Goal: Communication & Community: Answer question/provide support

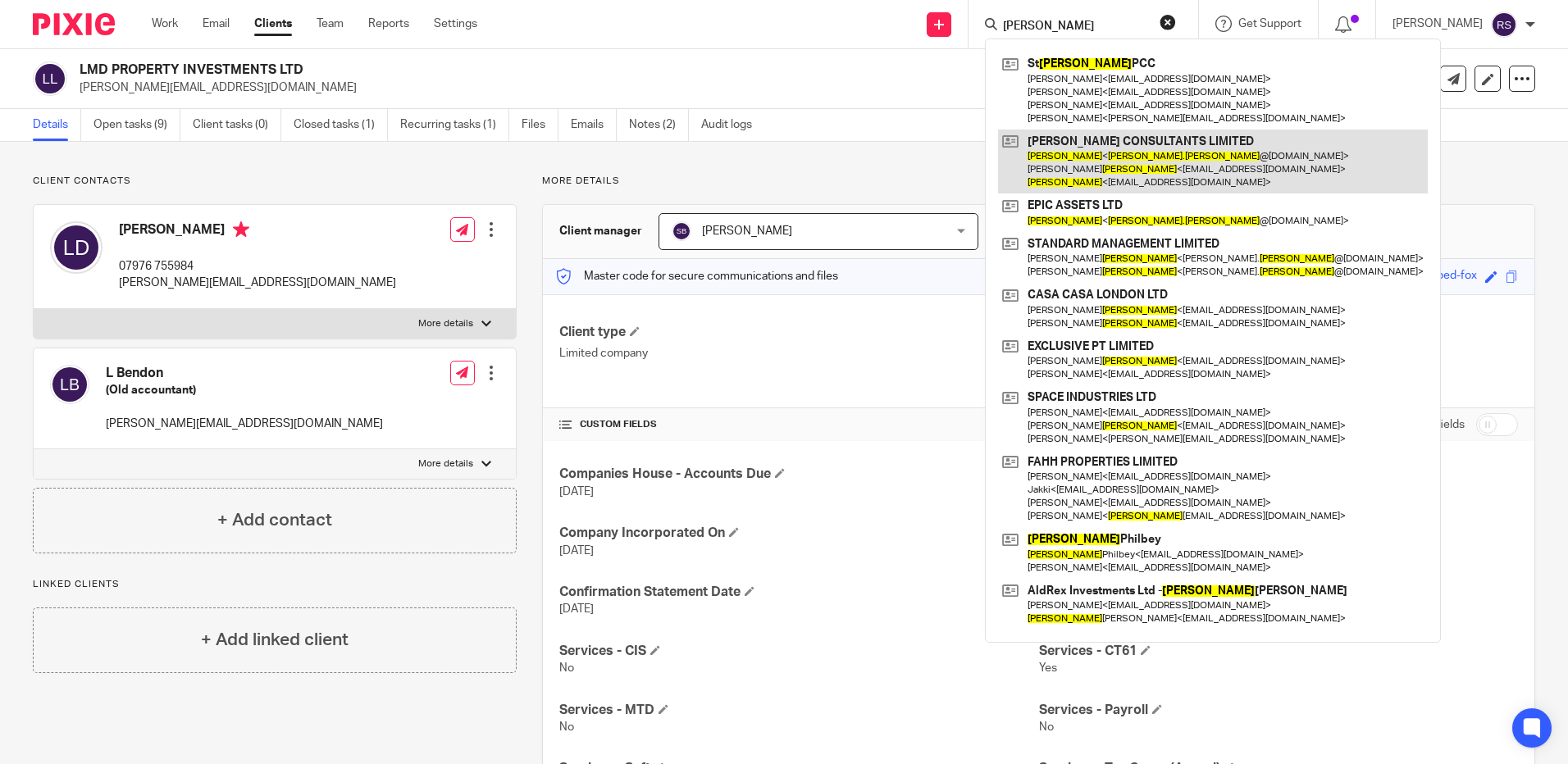
type input "kim andrews"
click at [1183, 151] on link at bounding box center [1213, 162] width 429 height 65
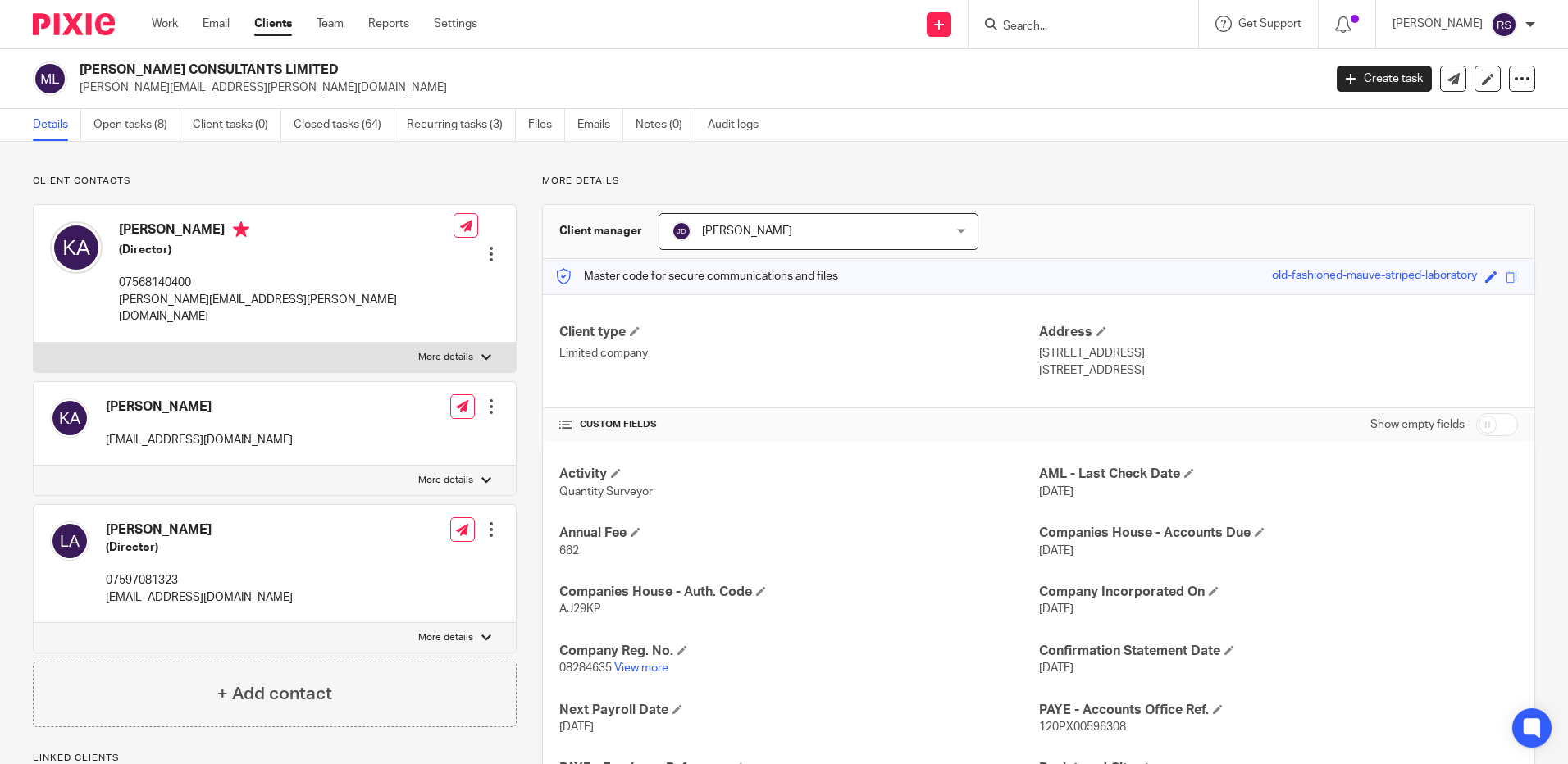
click at [1067, 32] on input "Search" at bounding box center [1075, 26] width 147 height 14
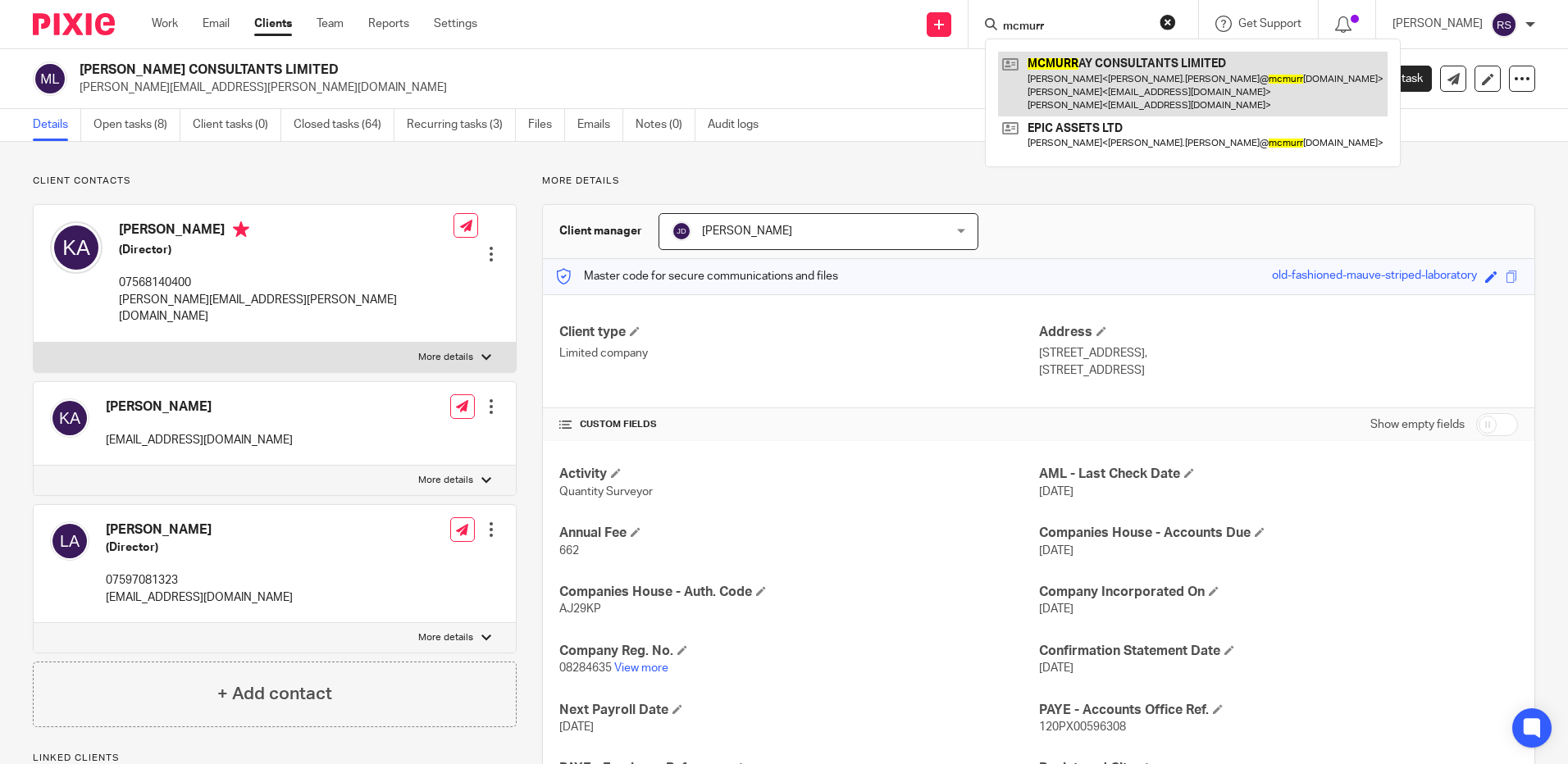
type input "mcmurr"
click at [1107, 76] on link at bounding box center [1192, 84] width 389 height 65
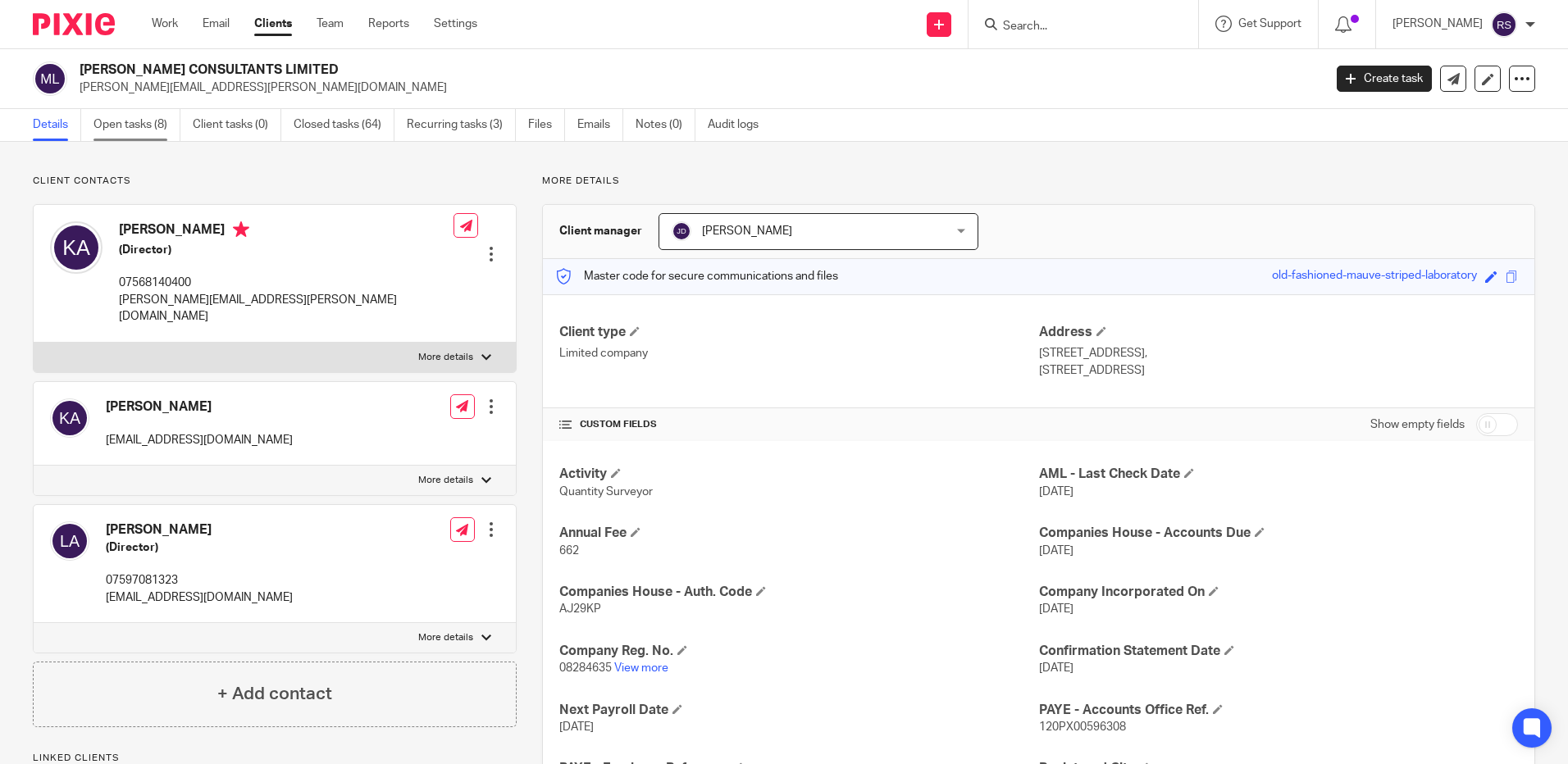
click at [147, 122] on link "Open tasks (8)" at bounding box center [137, 125] width 87 height 32
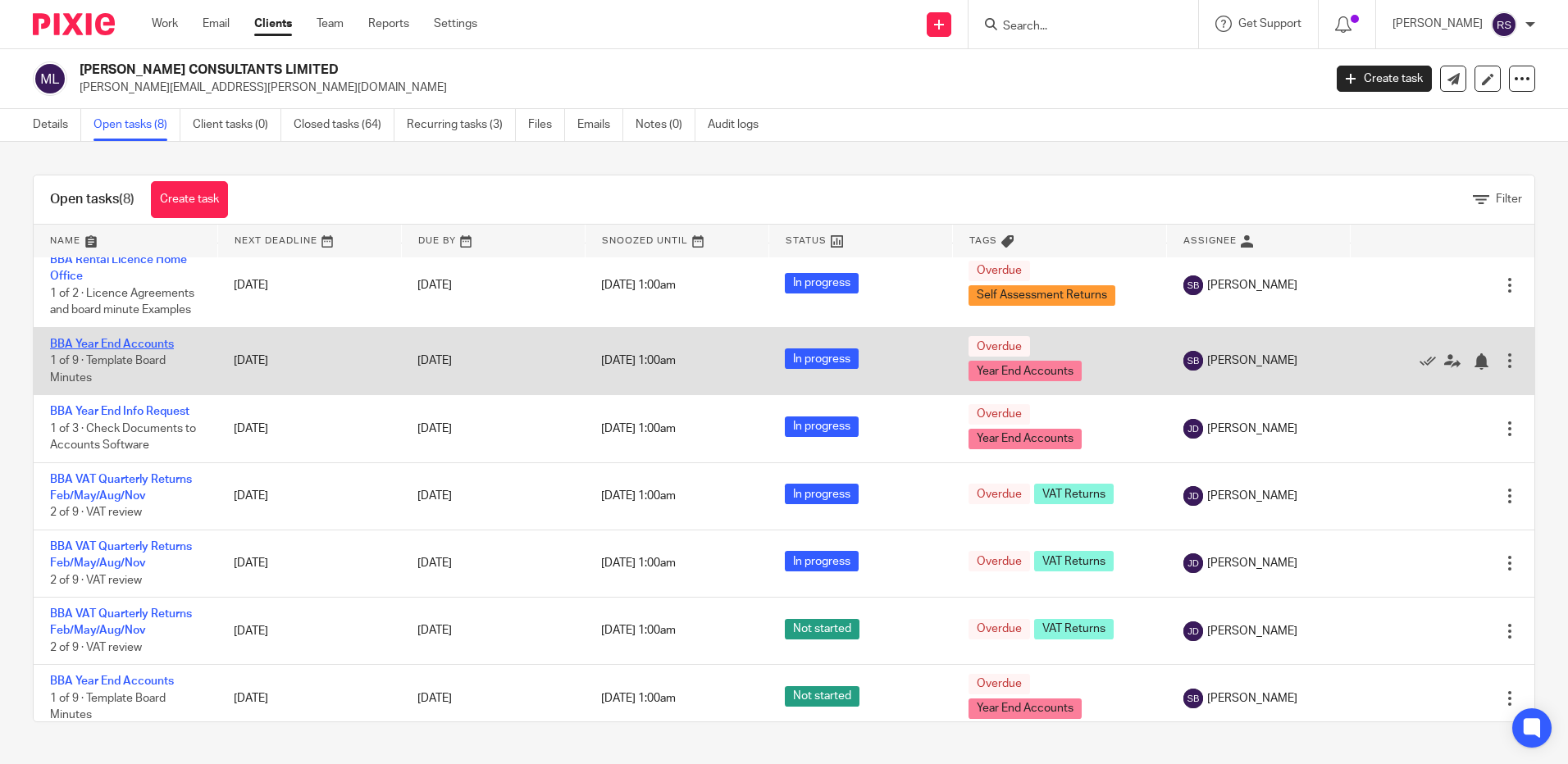
scroll to position [93, 0]
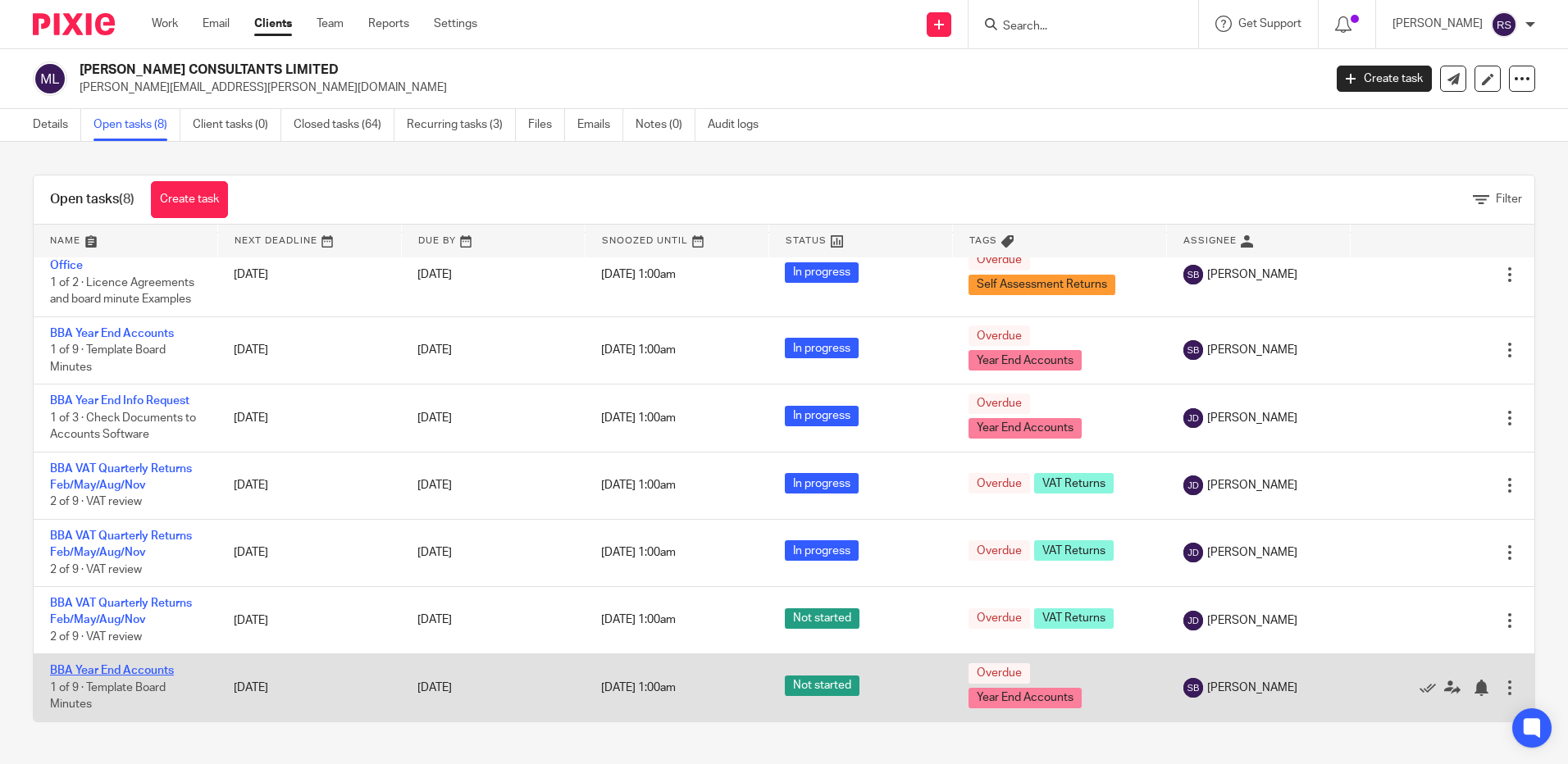
click at [131, 670] on link "BBA Year End Accounts" at bounding box center [112, 669] width 124 height 11
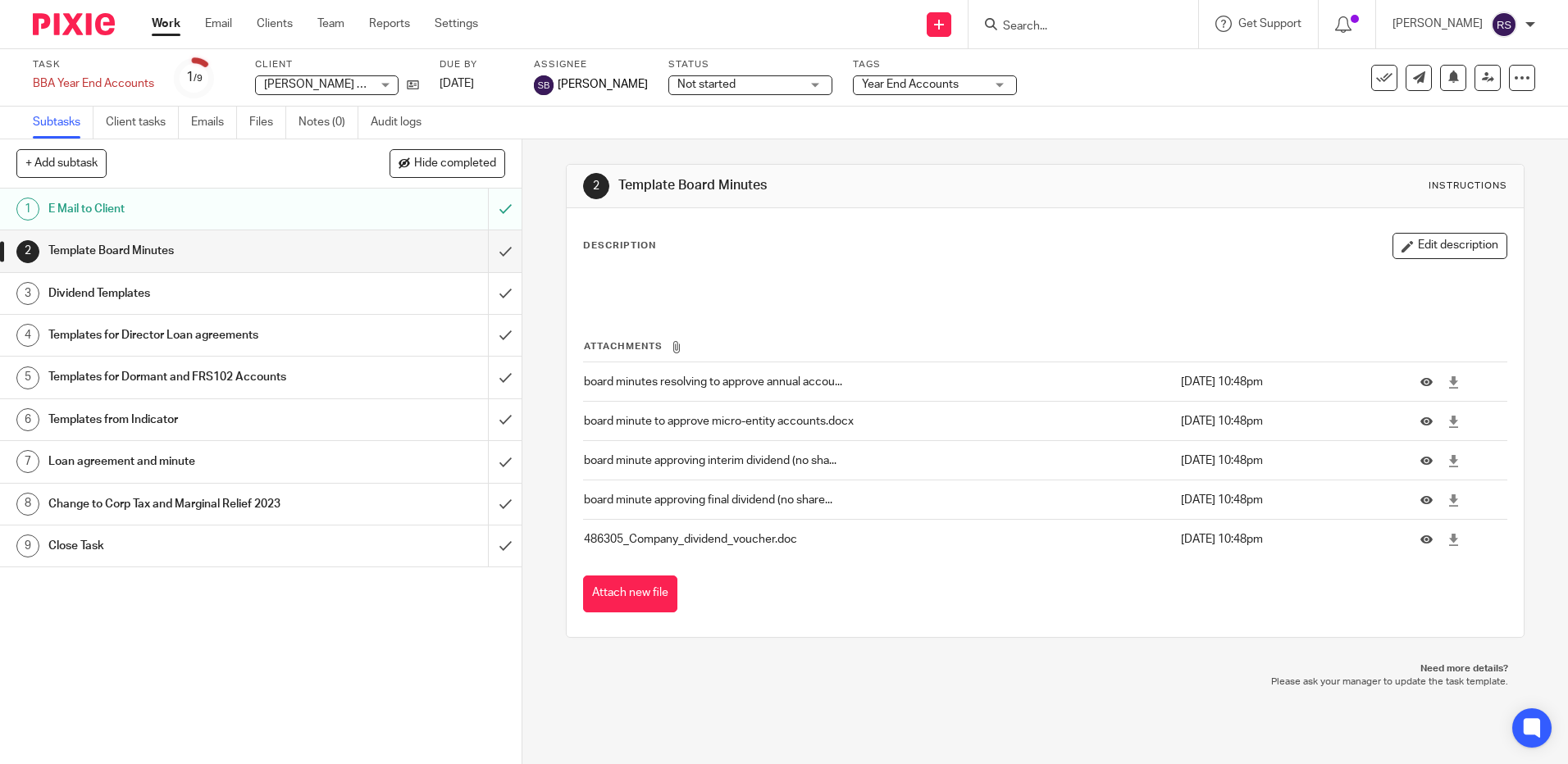
click at [89, 211] on h1 "E Mail to Client" at bounding box center [189, 209] width 282 height 25
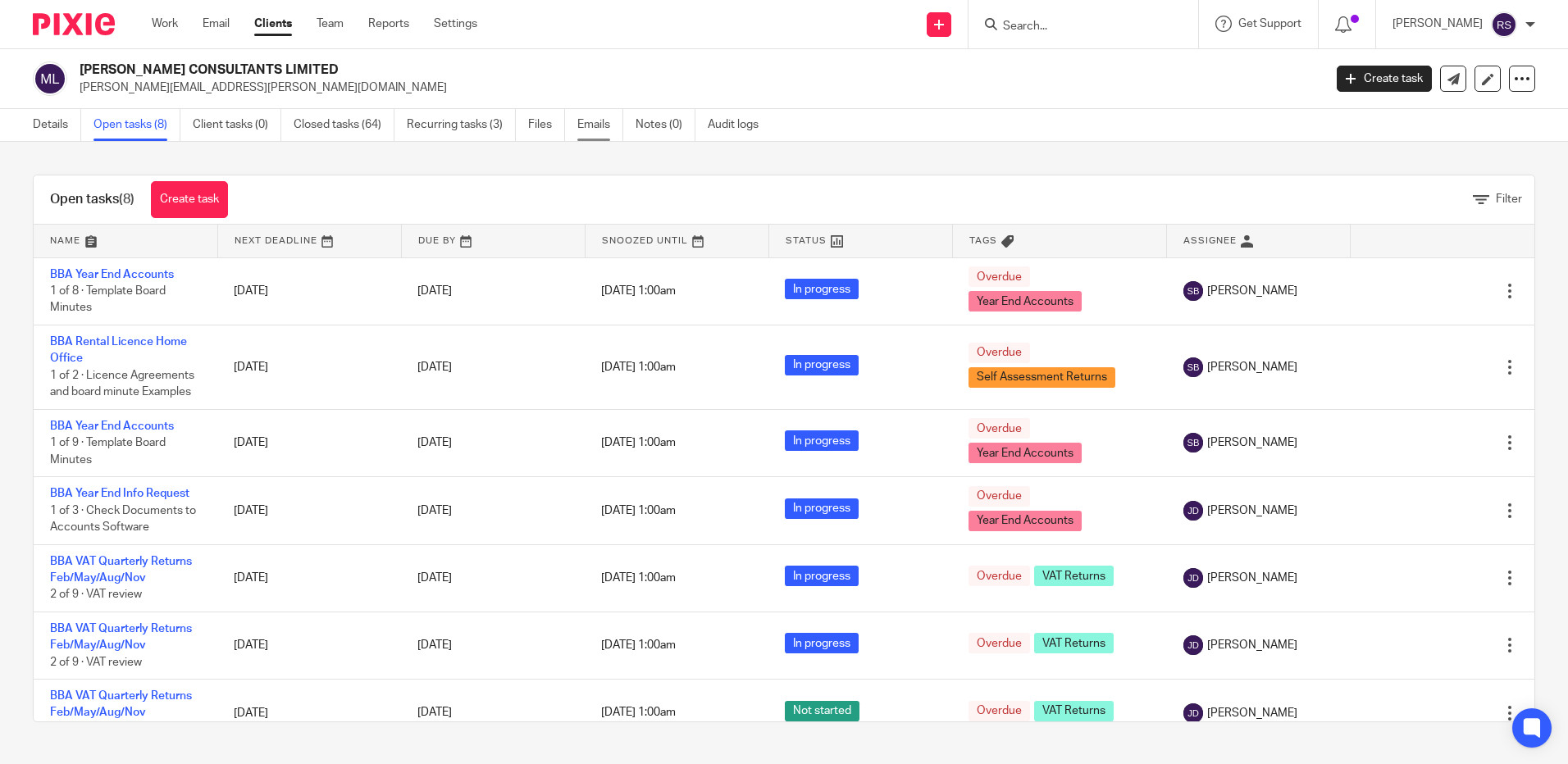
click at [596, 123] on link "Emails" at bounding box center [600, 125] width 46 height 32
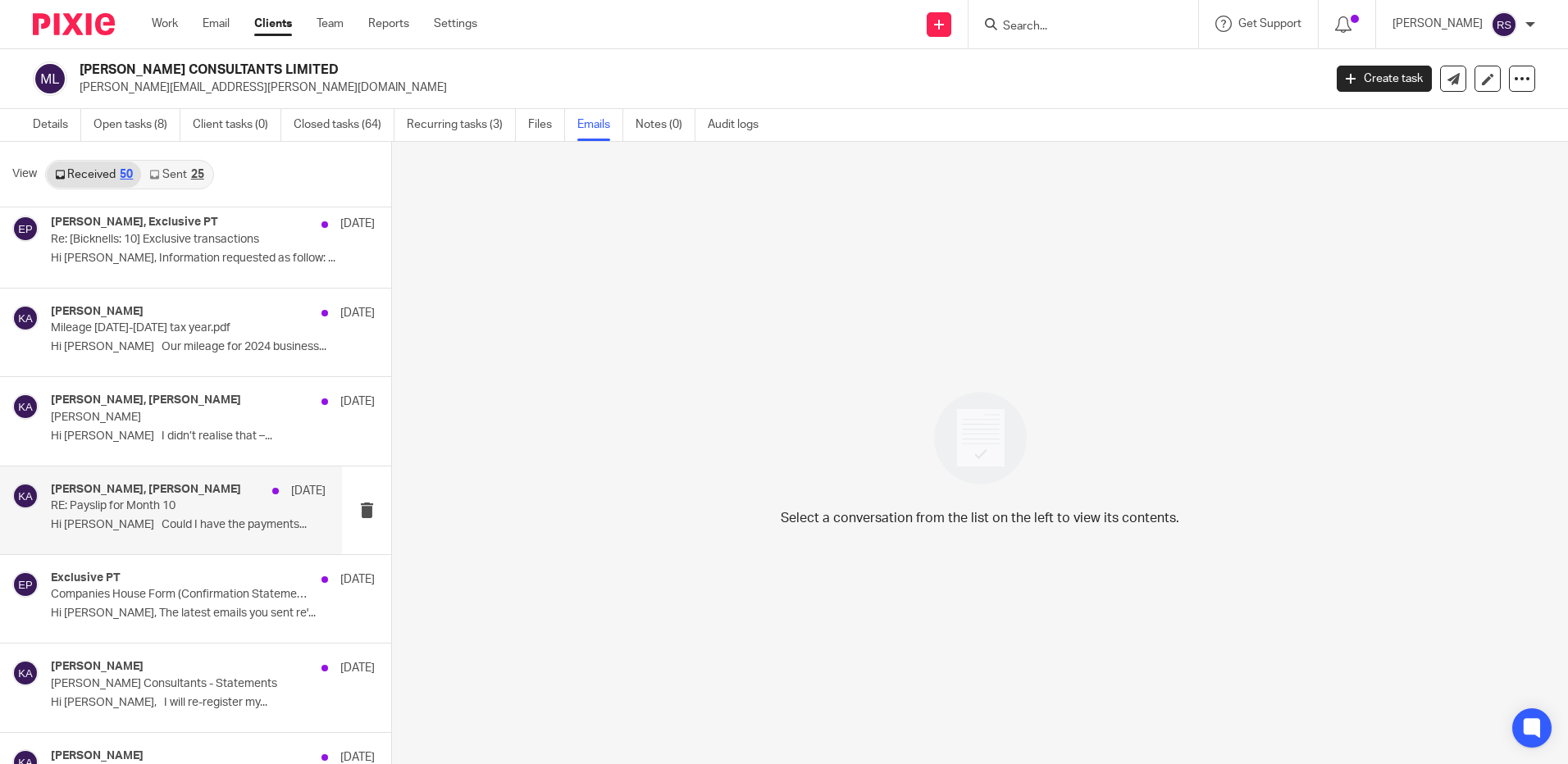
scroll to position [2622, 0]
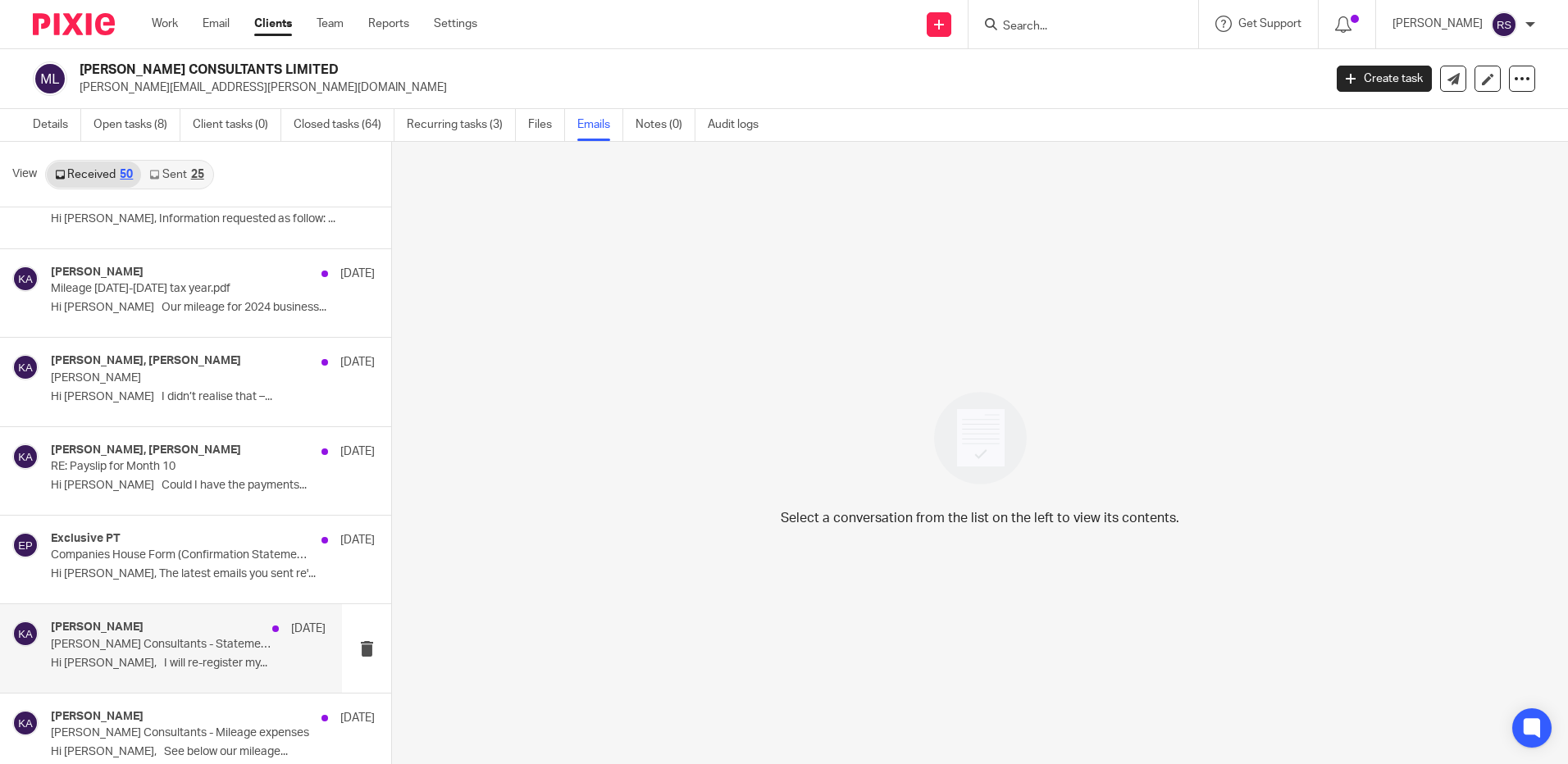
click at [141, 640] on p "McMurray Consultants - Statements" at bounding box center [161, 645] width 220 height 14
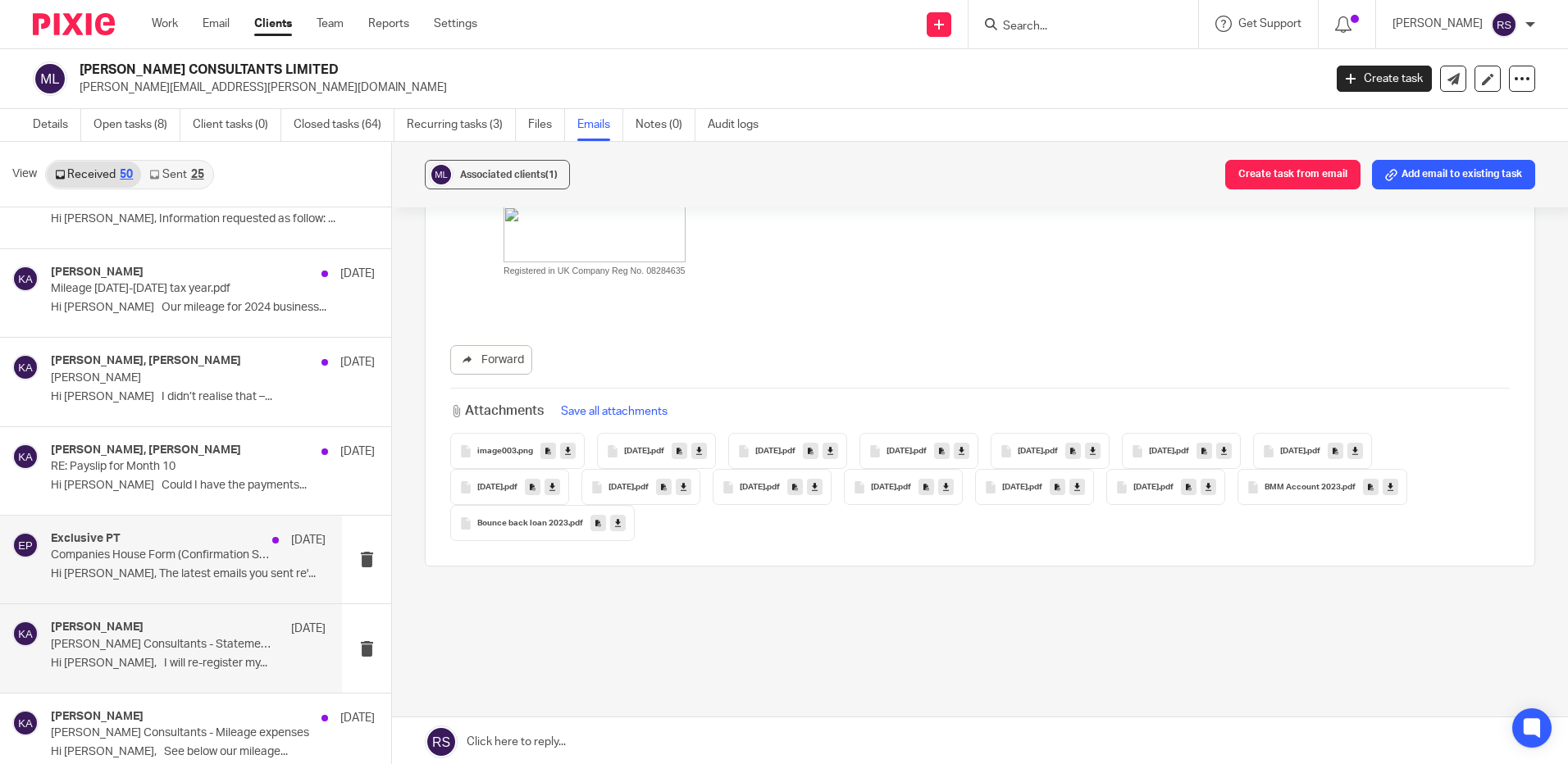
scroll to position [2787, 0]
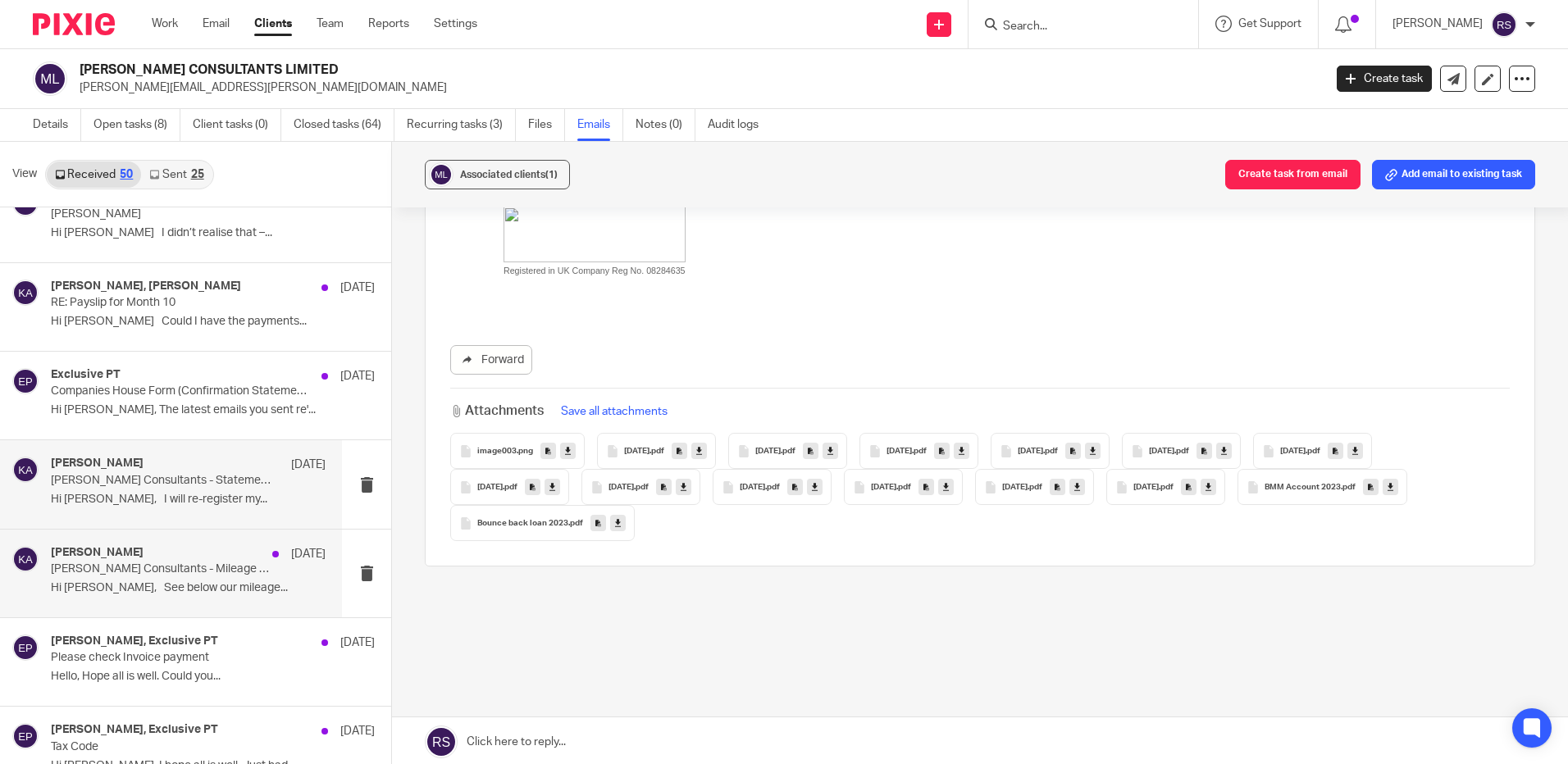
click at [163, 567] on p "McMurray Consultants - Mileage expenses" at bounding box center [161, 569] width 220 height 14
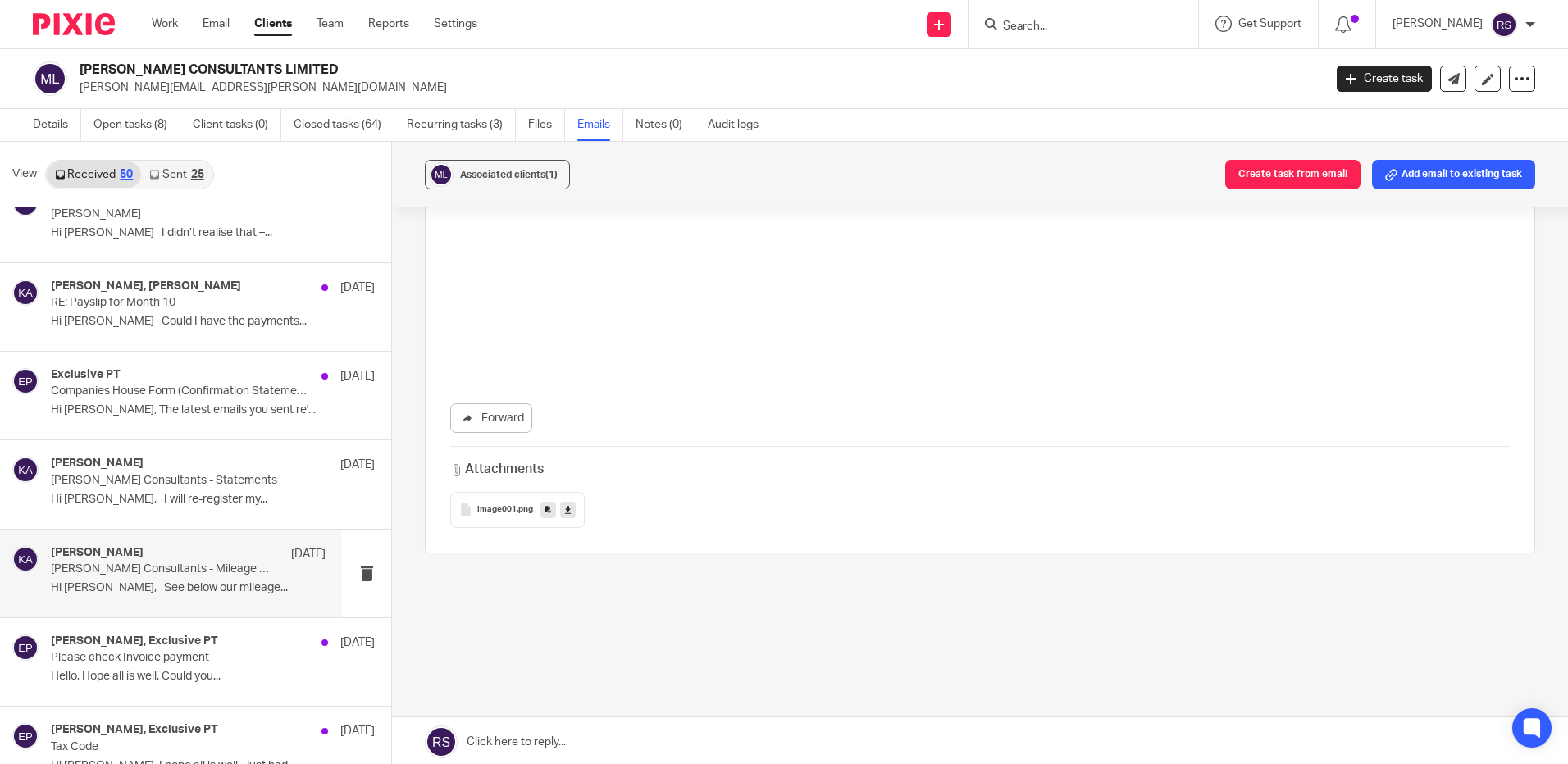
scroll to position [3, 0]
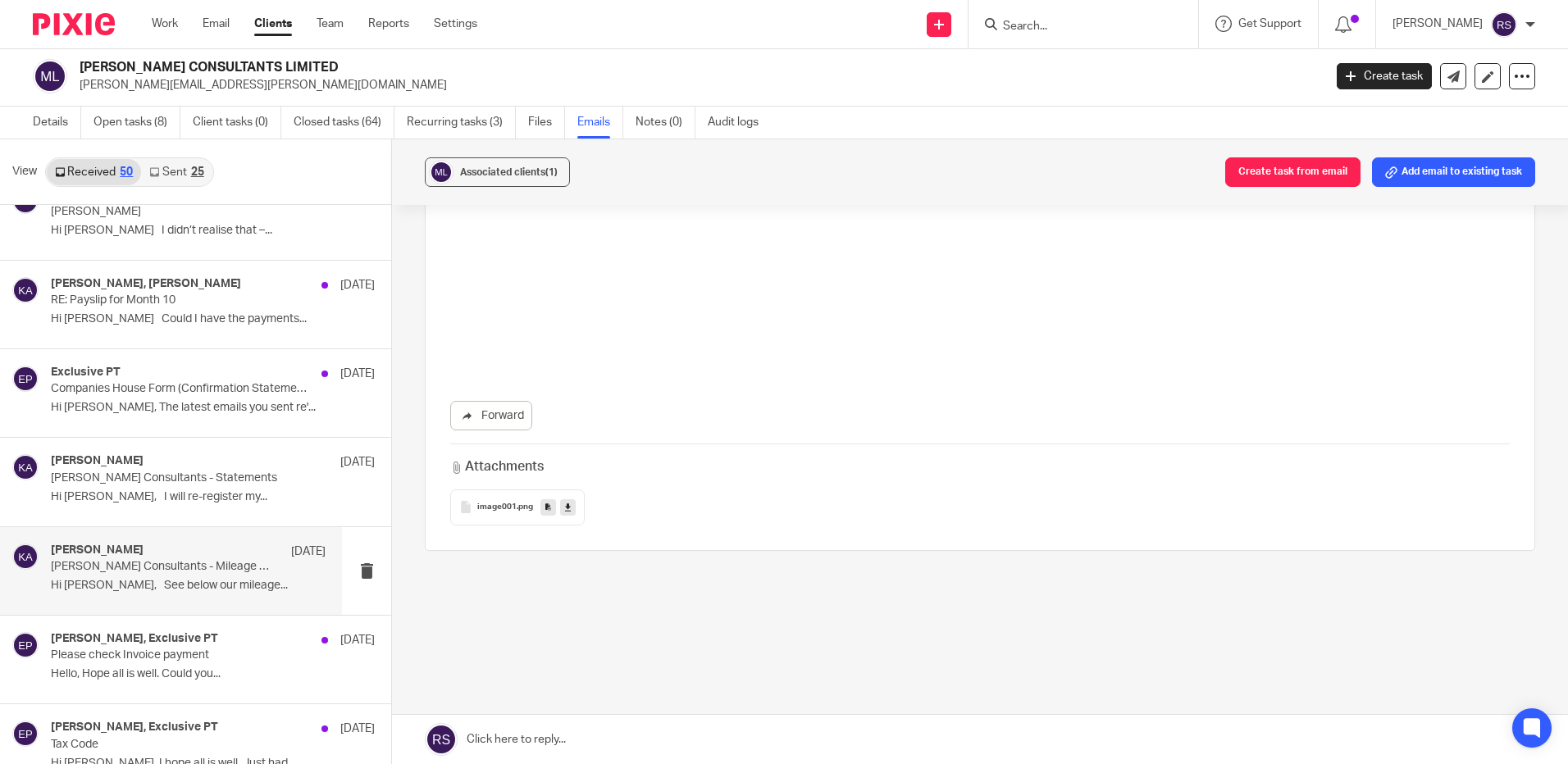
click at [182, 156] on div "View Received 50 Sent 25" at bounding box center [195, 172] width 391 height 66
click at [174, 164] on link "Sent 25" at bounding box center [176, 172] width 71 height 26
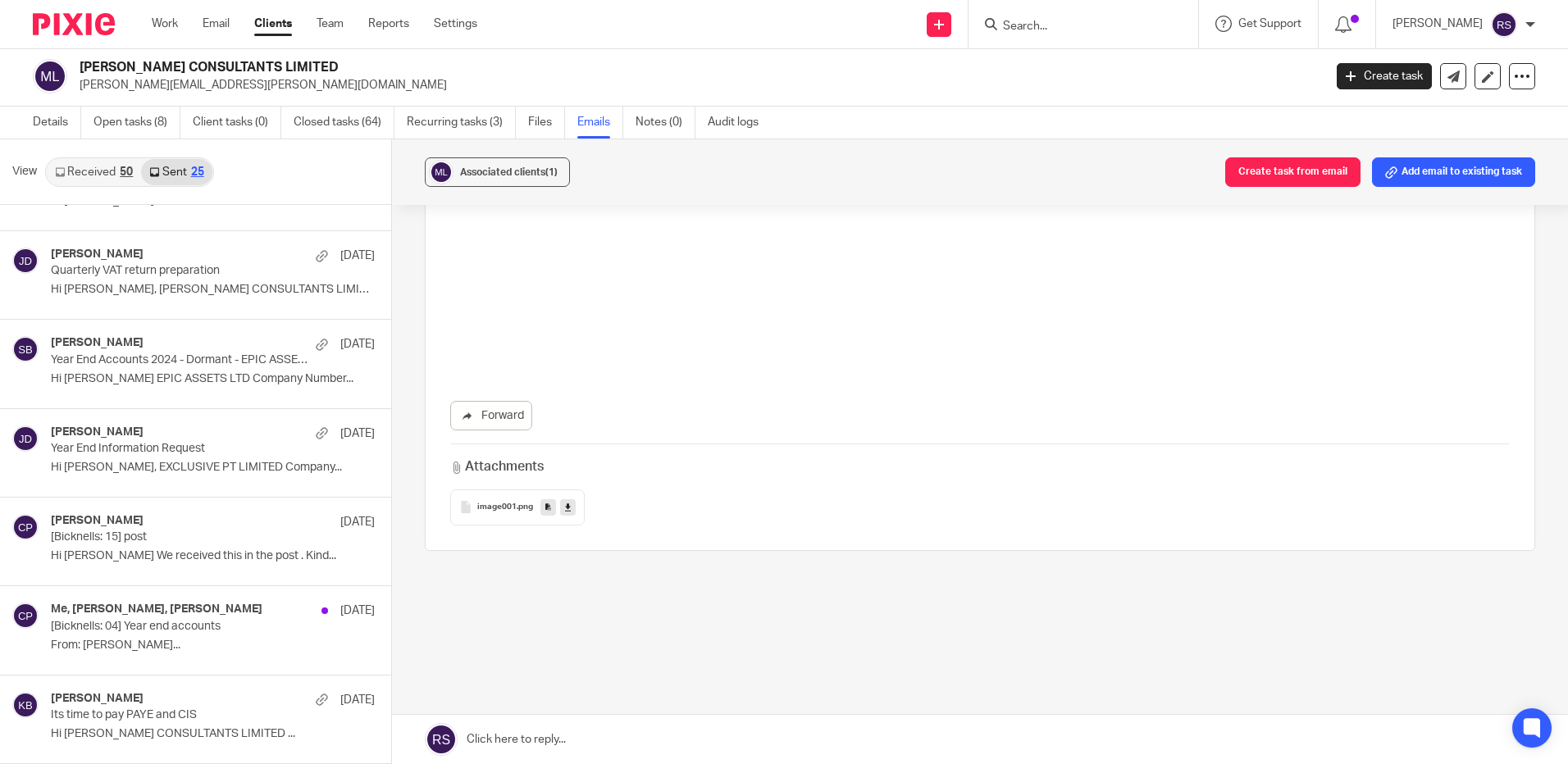
scroll to position [0, 0]
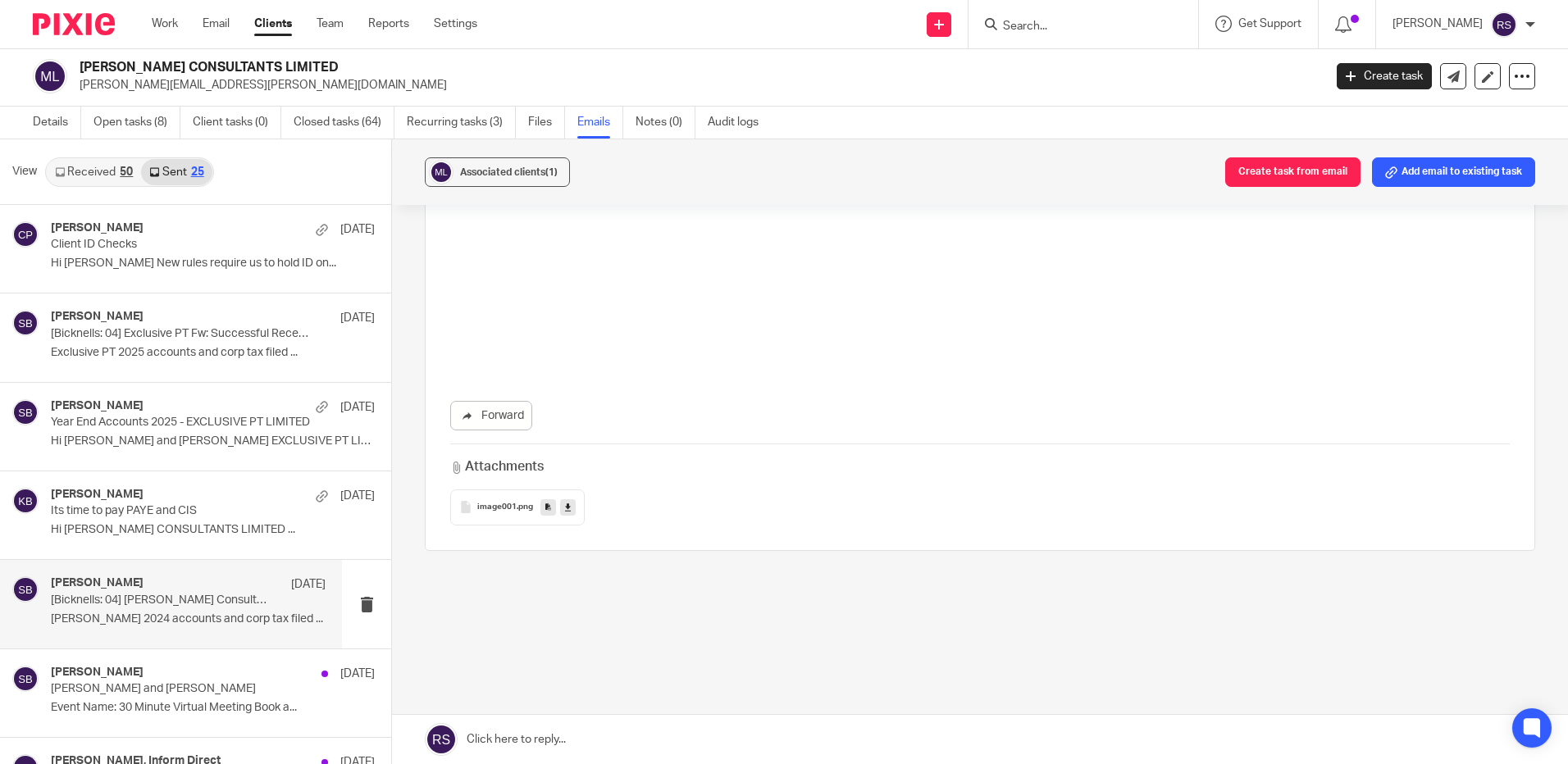
click at [178, 575] on div "Steve Bicknell 12 Jul [Bicknells: 04] McMurray Consultants Fw: Successful Recei…" at bounding box center [170, 603] width 342 height 88
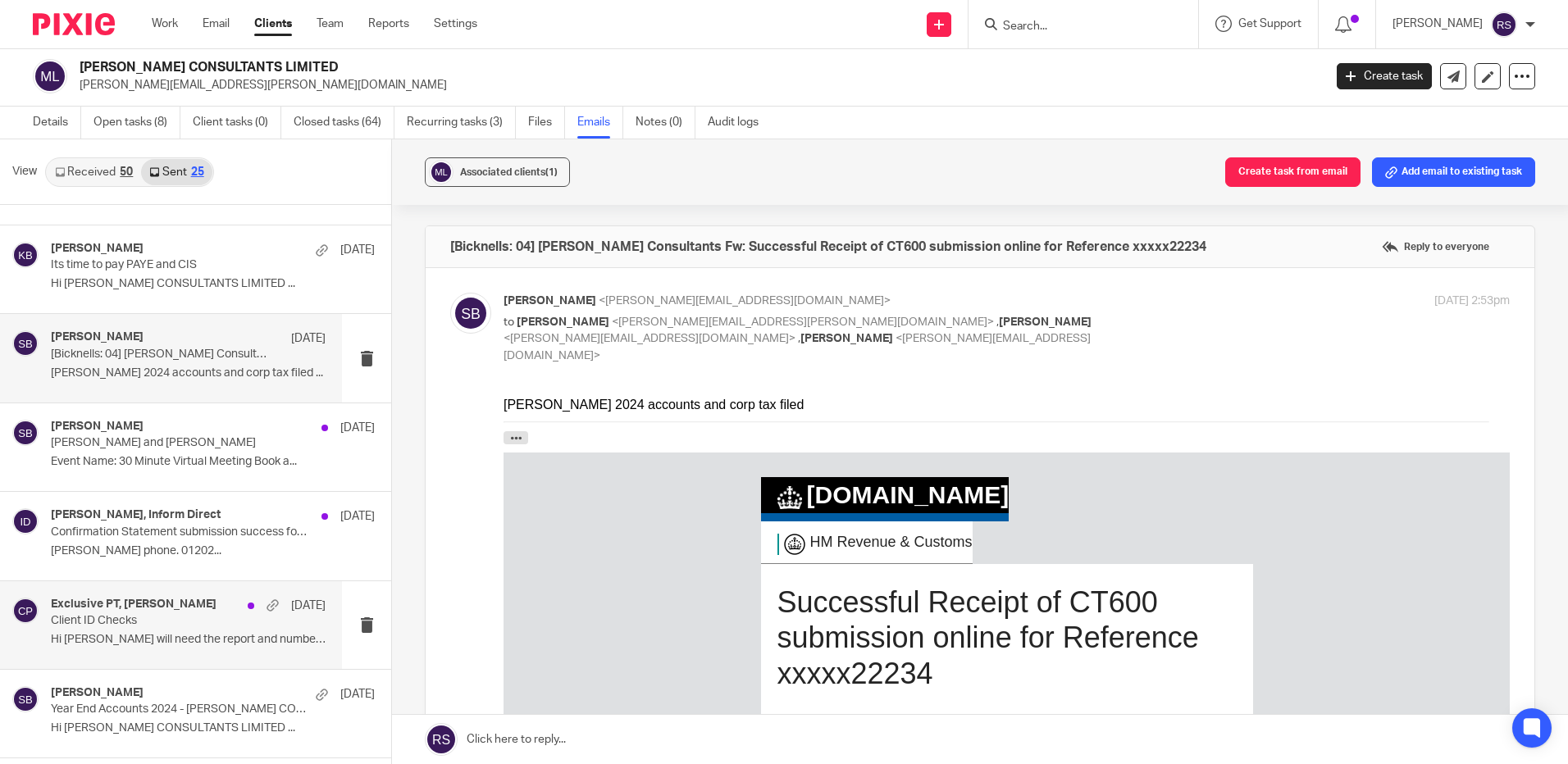
scroll to position [328, 0]
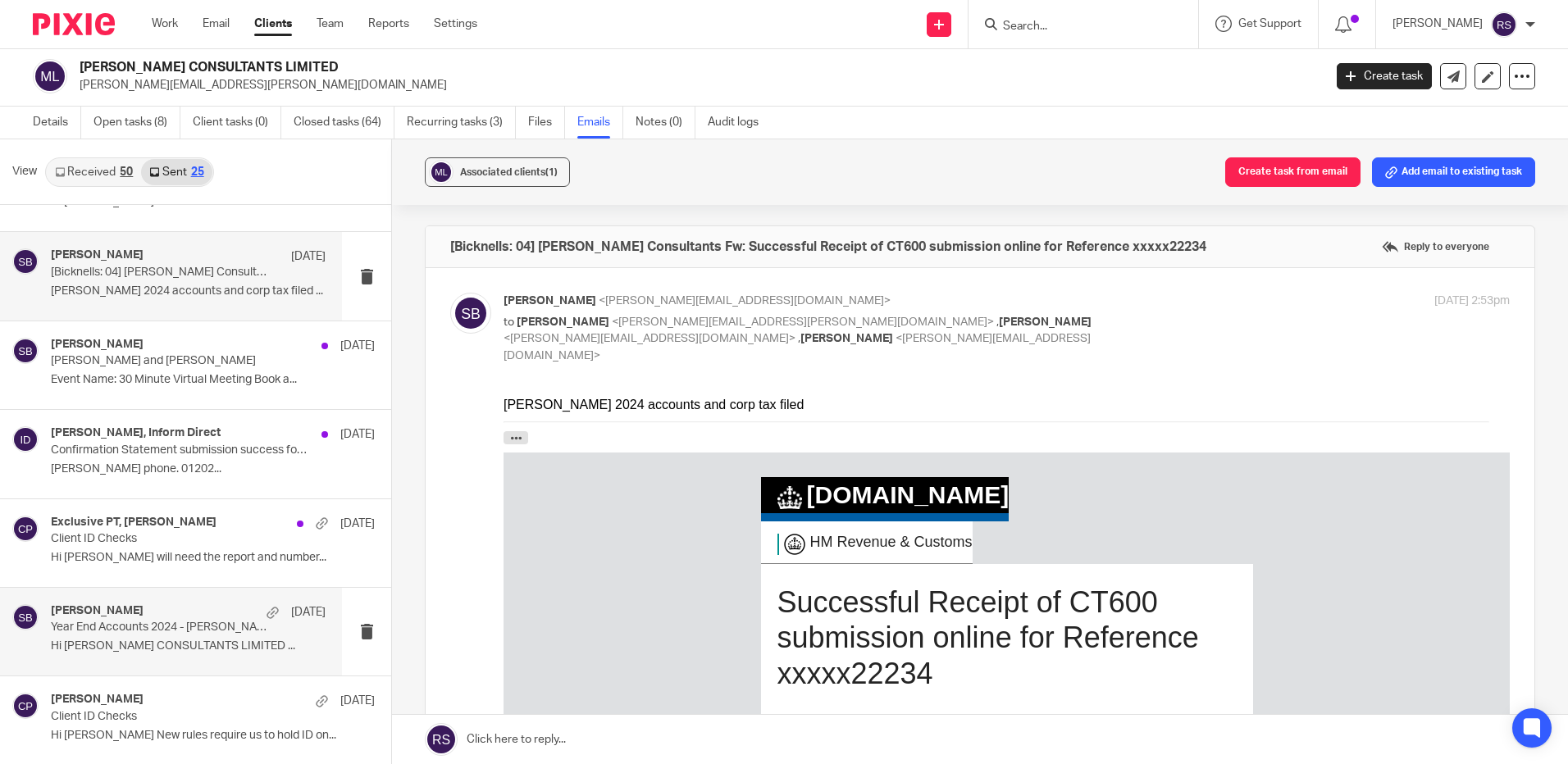
click at [154, 635] on div "Steve Bicknell 5 Jul Year End Accounts 2024 - MCMURRAY CONSULTANTS LIMITED Hi K…" at bounding box center [188, 631] width 274 height 55
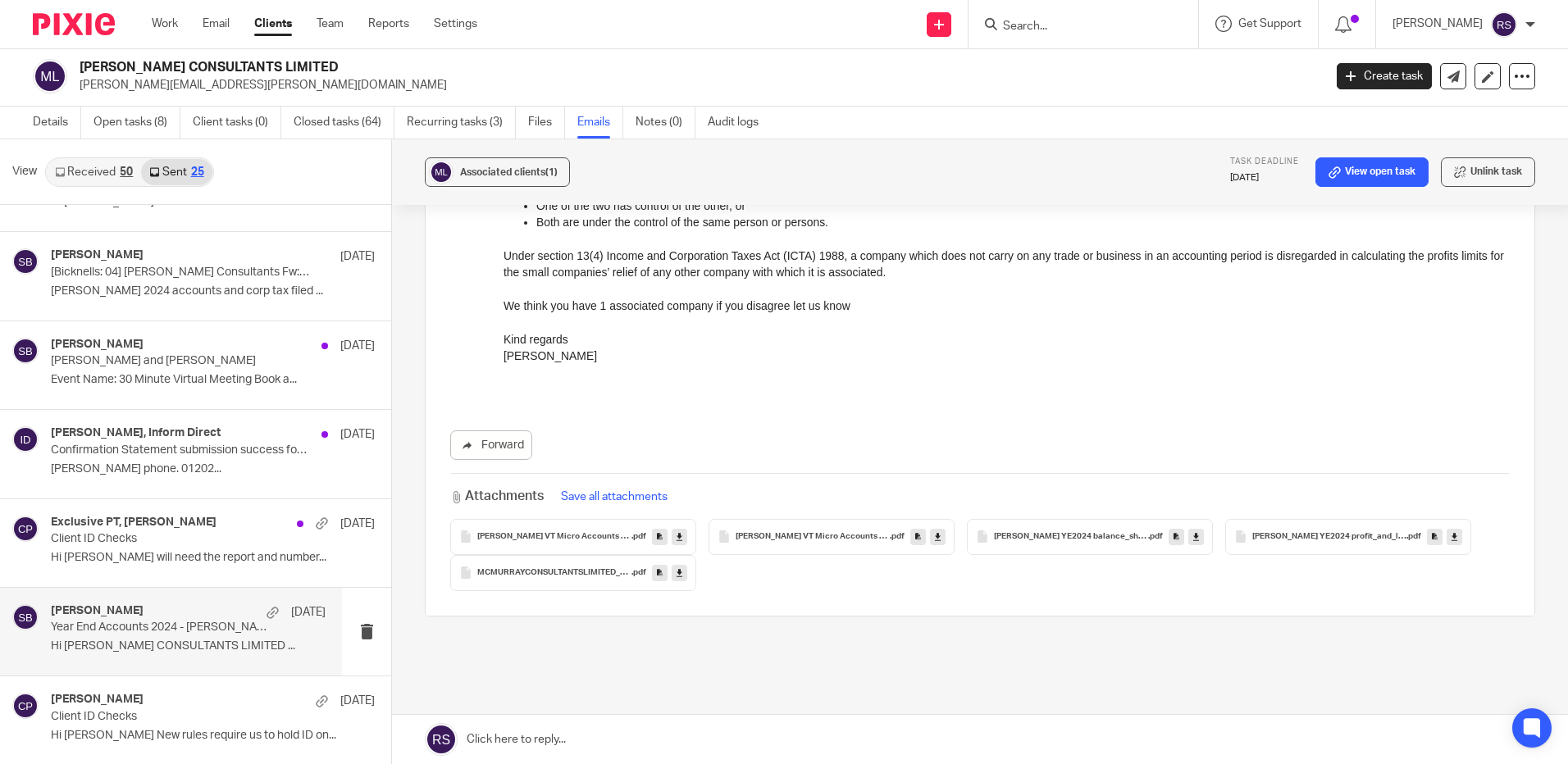
scroll to position [1031, 0]
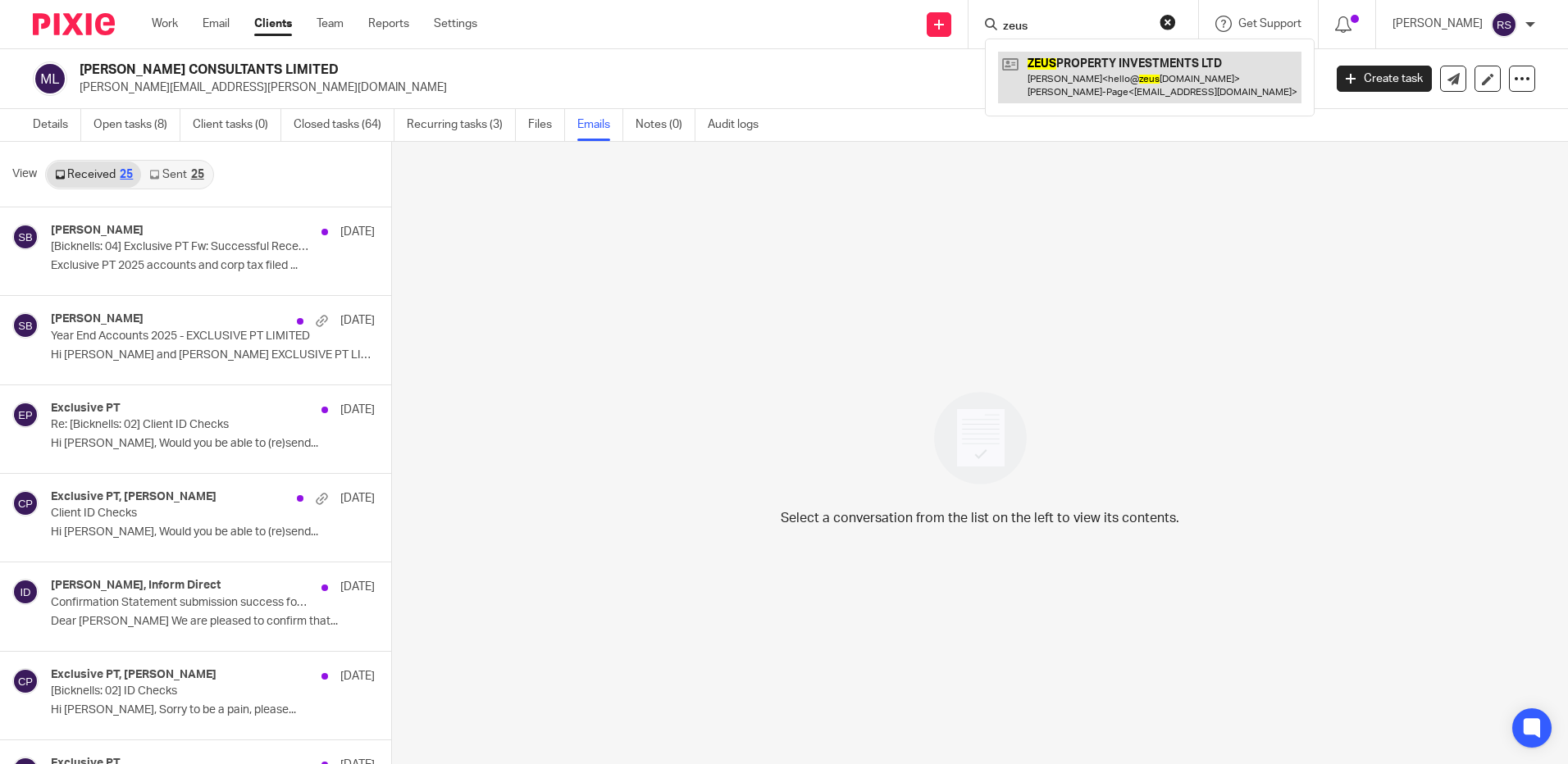
type input "zeus"
click at [1139, 58] on link at bounding box center [1150, 78] width 303 height 51
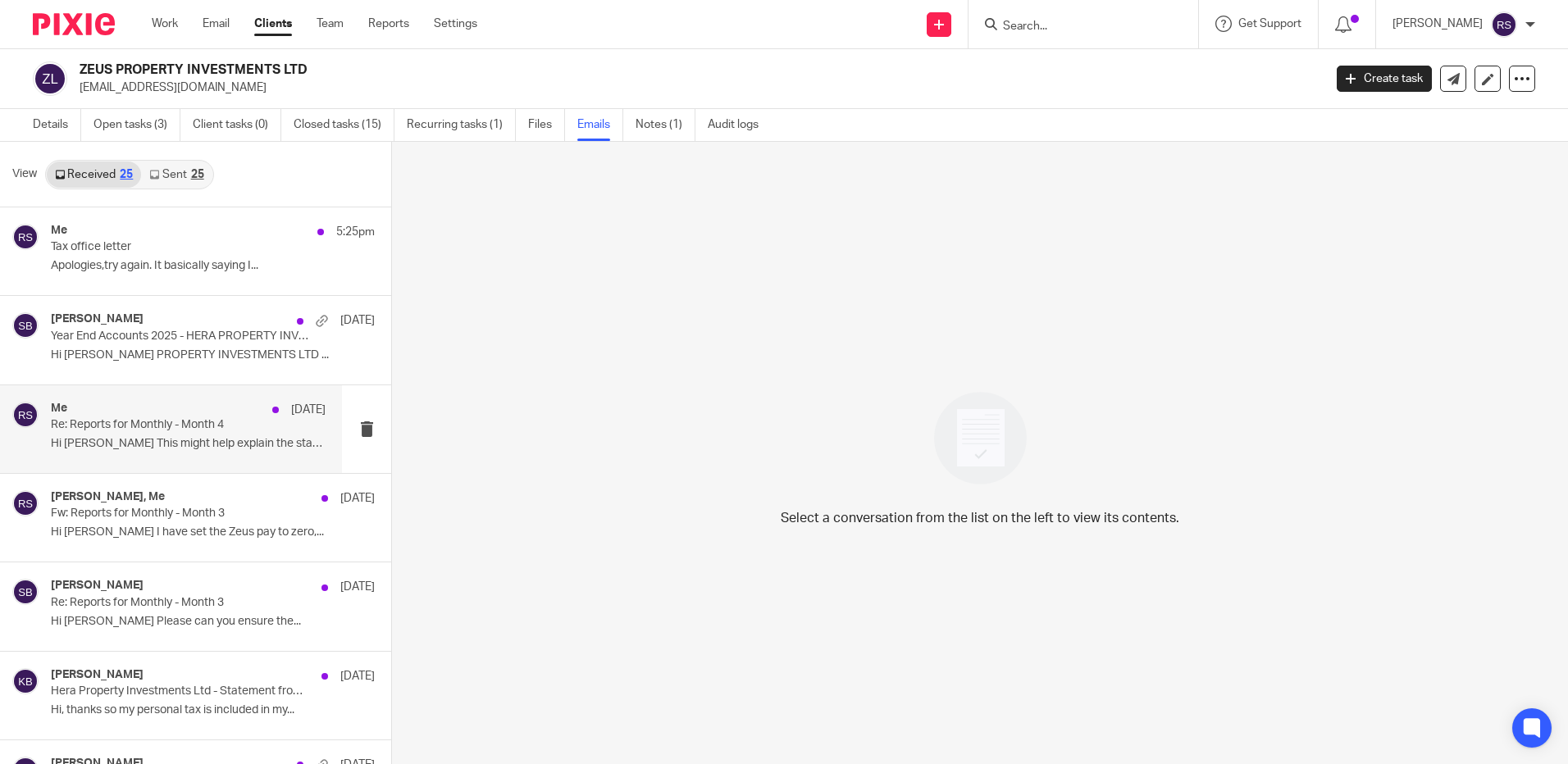
click at [178, 422] on p "Re: Reports for Monthly - Month 4" at bounding box center [161, 425] width 220 height 14
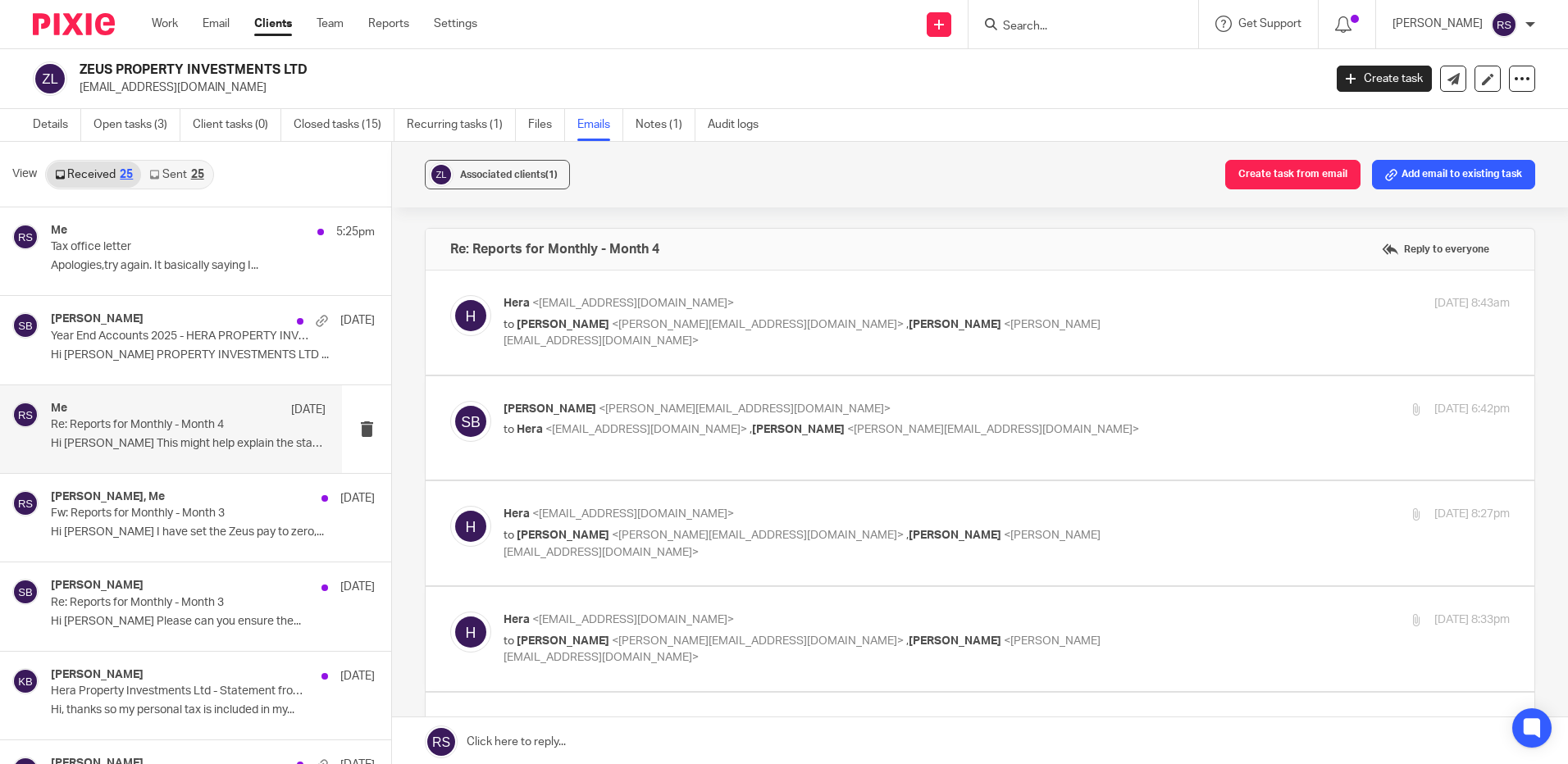
click at [1015, 302] on p "[PERSON_NAME] <[EMAIL_ADDRESS][DOMAIN_NAME]>" at bounding box center [839, 303] width 671 height 17
checkbox input "true"
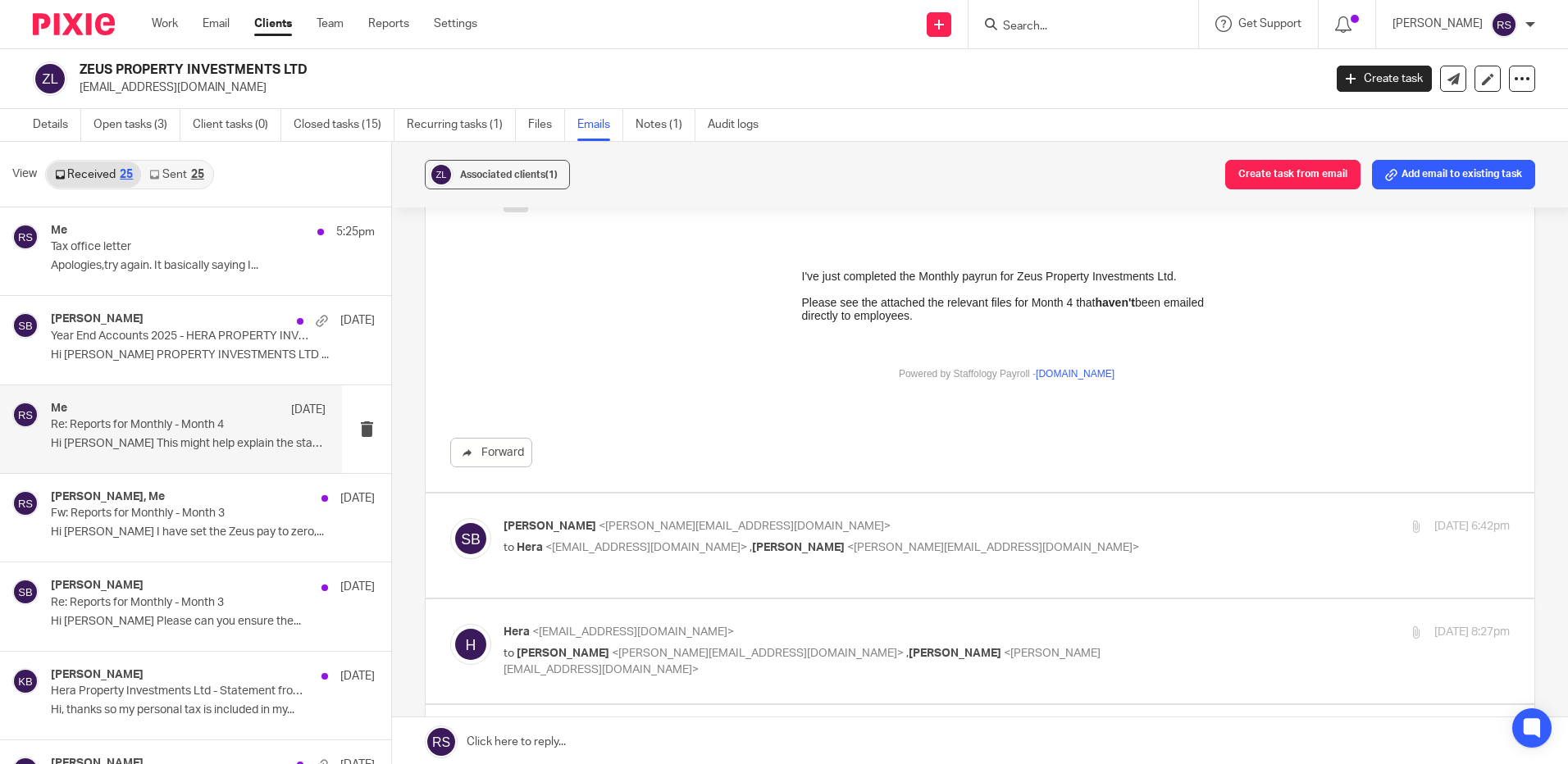
scroll to position [491, 0]
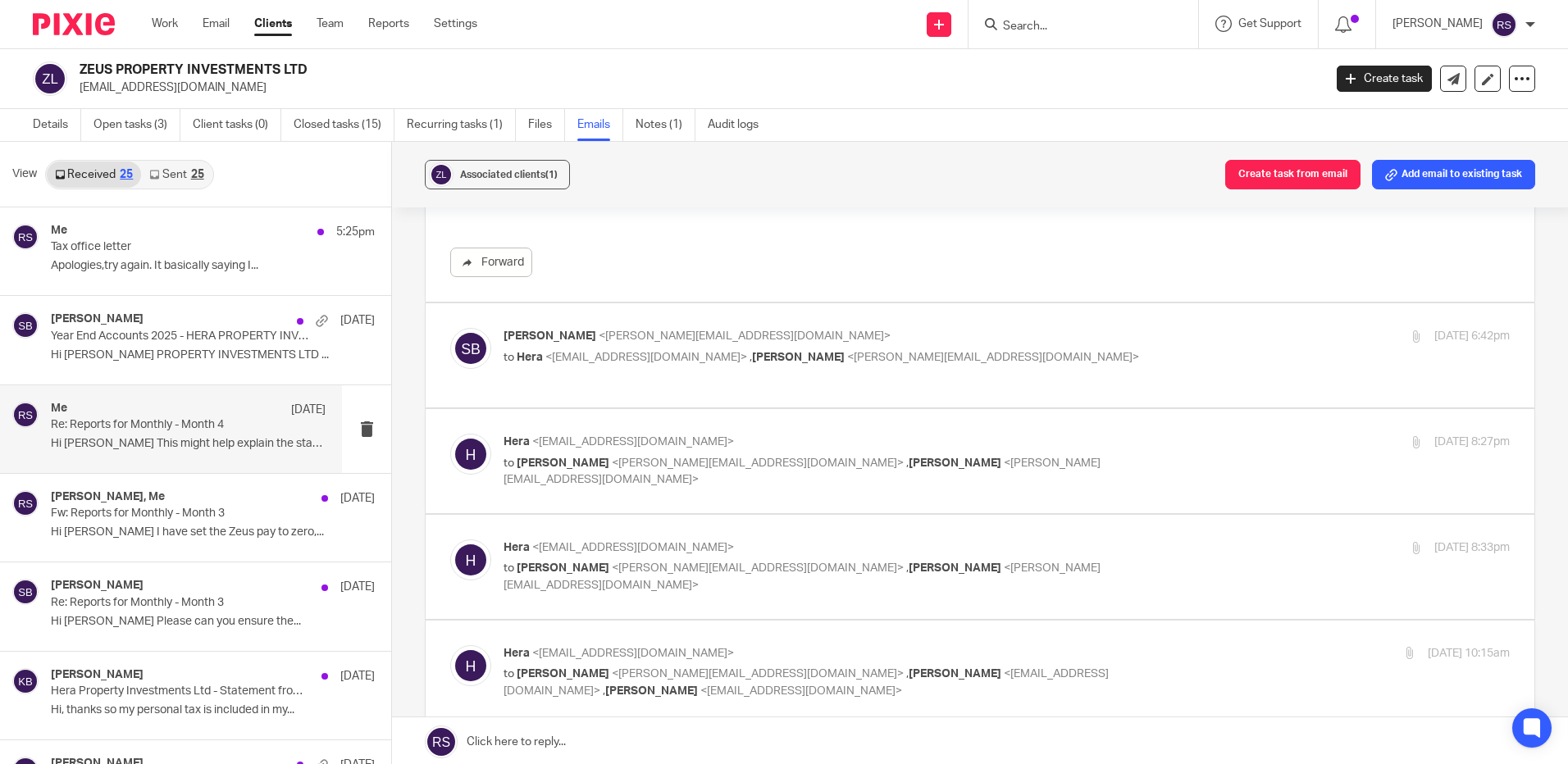
click at [1040, 349] on p "to [PERSON_NAME] <[EMAIL_ADDRESS][DOMAIN_NAME]> , [PERSON_NAME] <[PERSON_NAME][…" at bounding box center [839, 358] width 671 height 17
checkbox input "true"
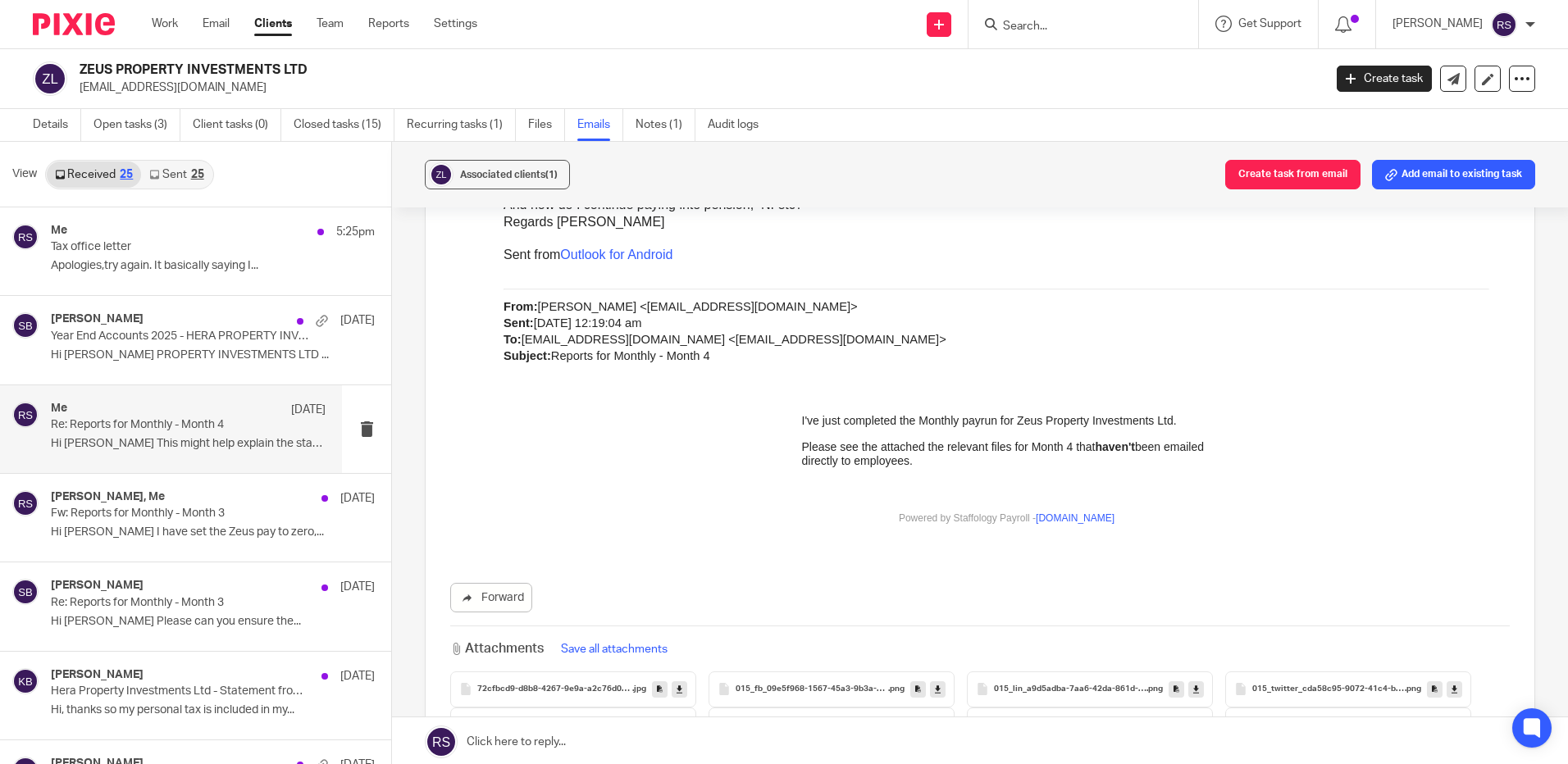
scroll to position [1803, 0]
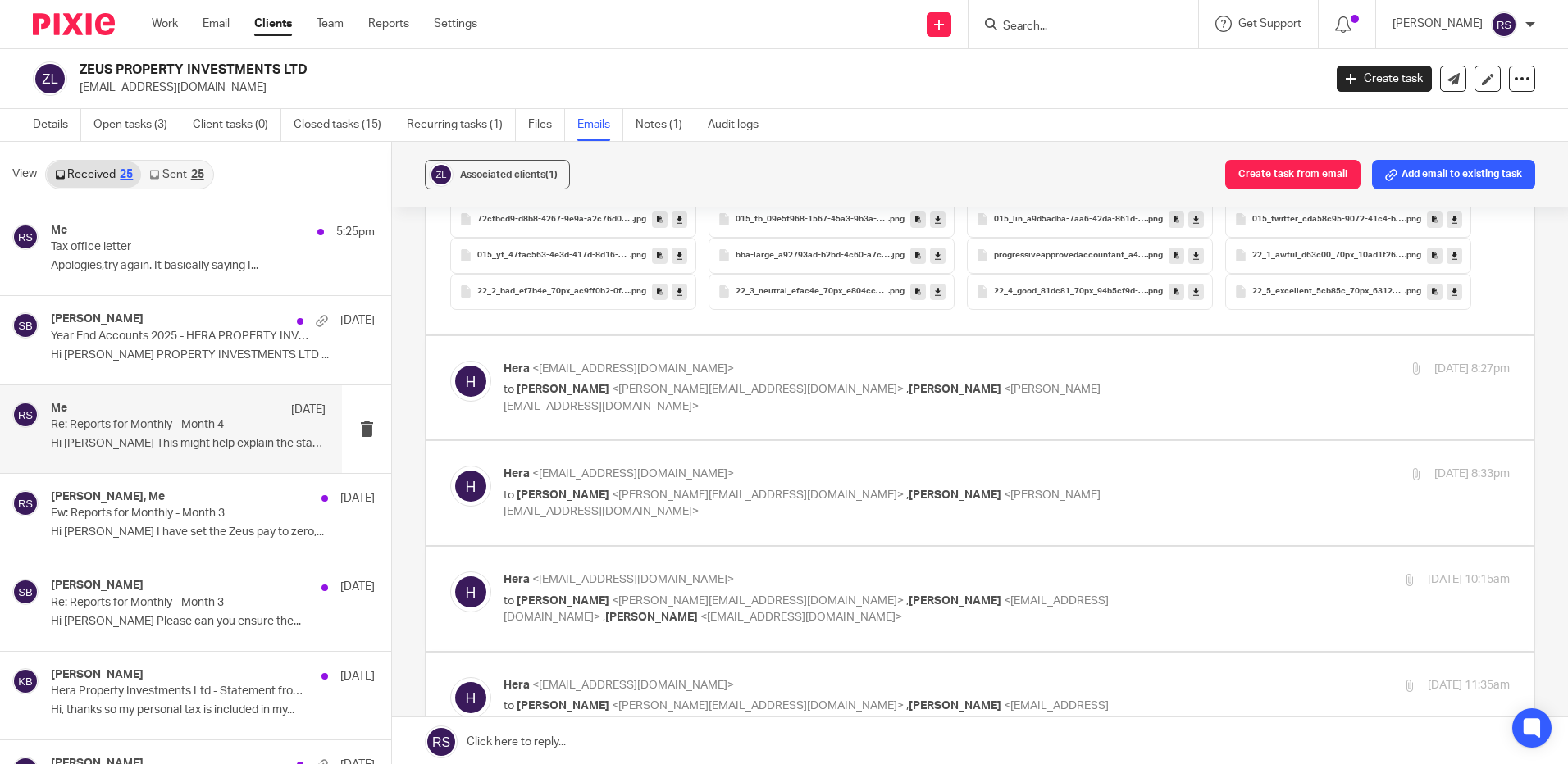
click at [961, 403] on div "[PERSON_NAME] <[EMAIL_ADDRESS][DOMAIN_NAME]> to [PERSON_NAME] <[PERSON_NAME][EM…" at bounding box center [979, 388] width 1059 height 55
click at [908, 390] on span "[PERSON_NAME]" at bounding box center [954, 388] width 93 height 11
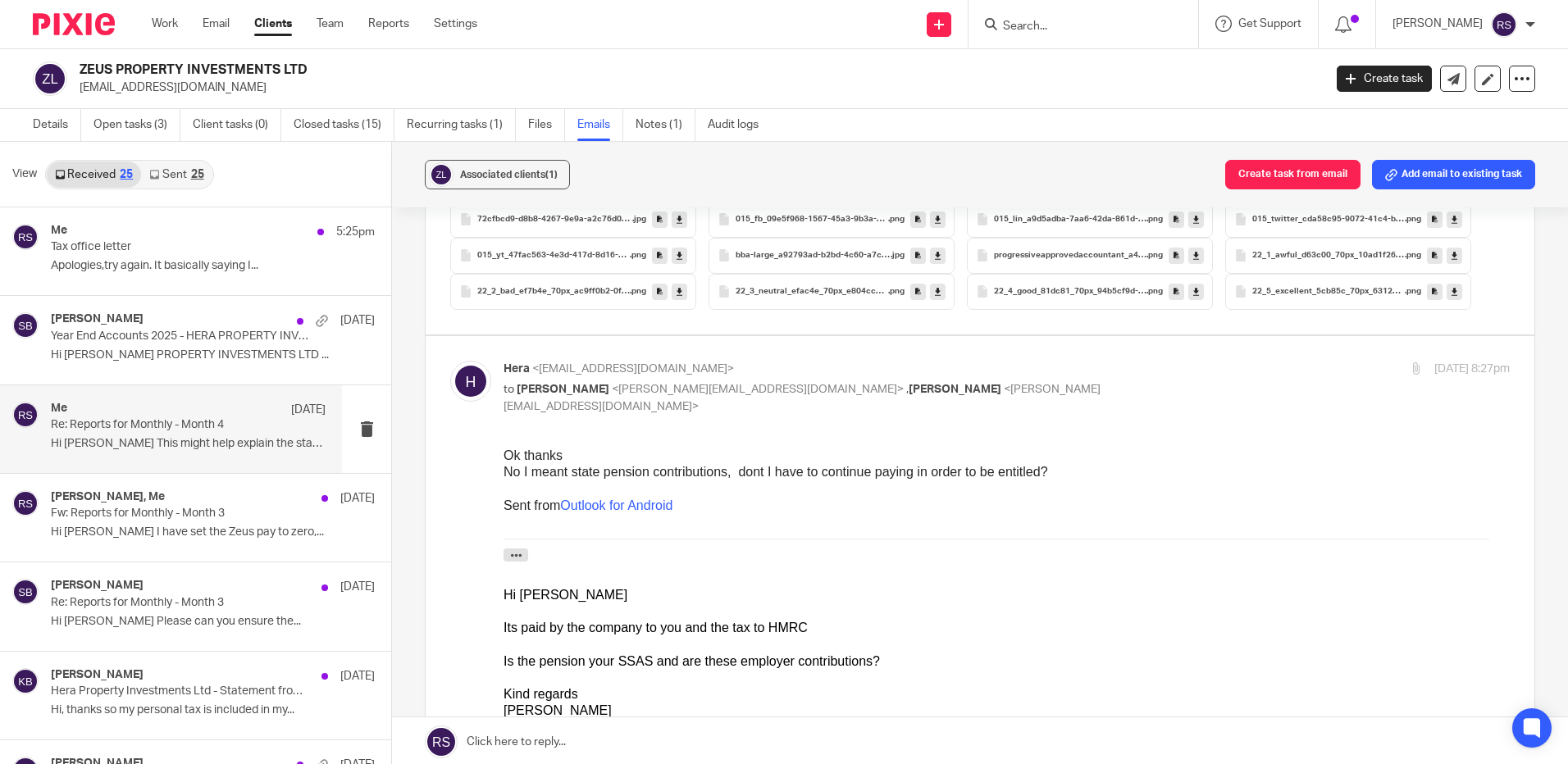
scroll to position [0, 0]
click at [839, 365] on p "[PERSON_NAME] <[EMAIL_ADDRESS][DOMAIN_NAME]>" at bounding box center [839, 369] width 671 height 17
checkbox input "false"
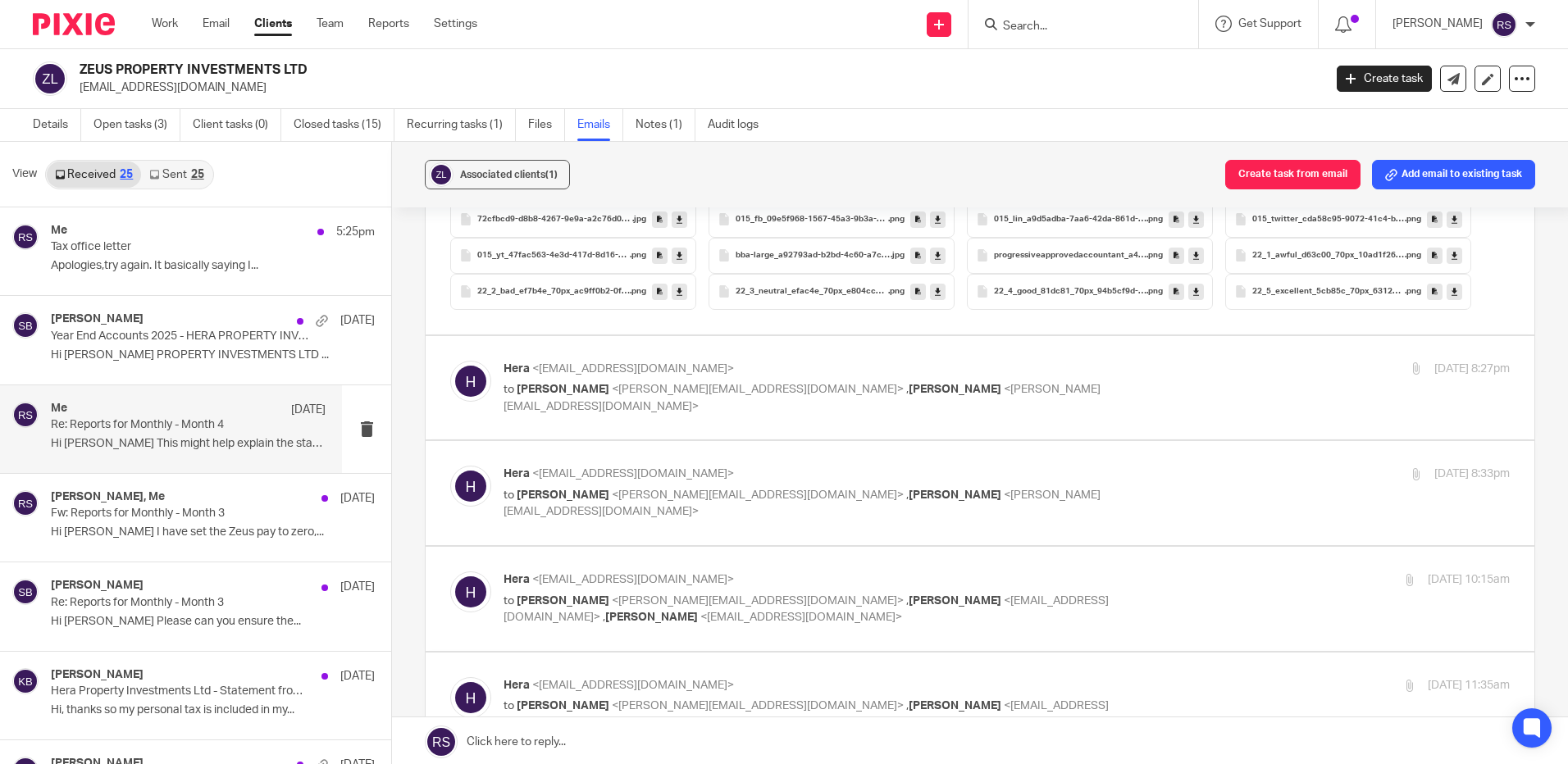
click at [814, 485] on div "[PERSON_NAME] <[EMAIL_ADDRESS][DOMAIN_NAME]> to [PERSON_NAME] <[PERSON_NAME][EM…" at bounding box center [839, 493] width 671 height 55
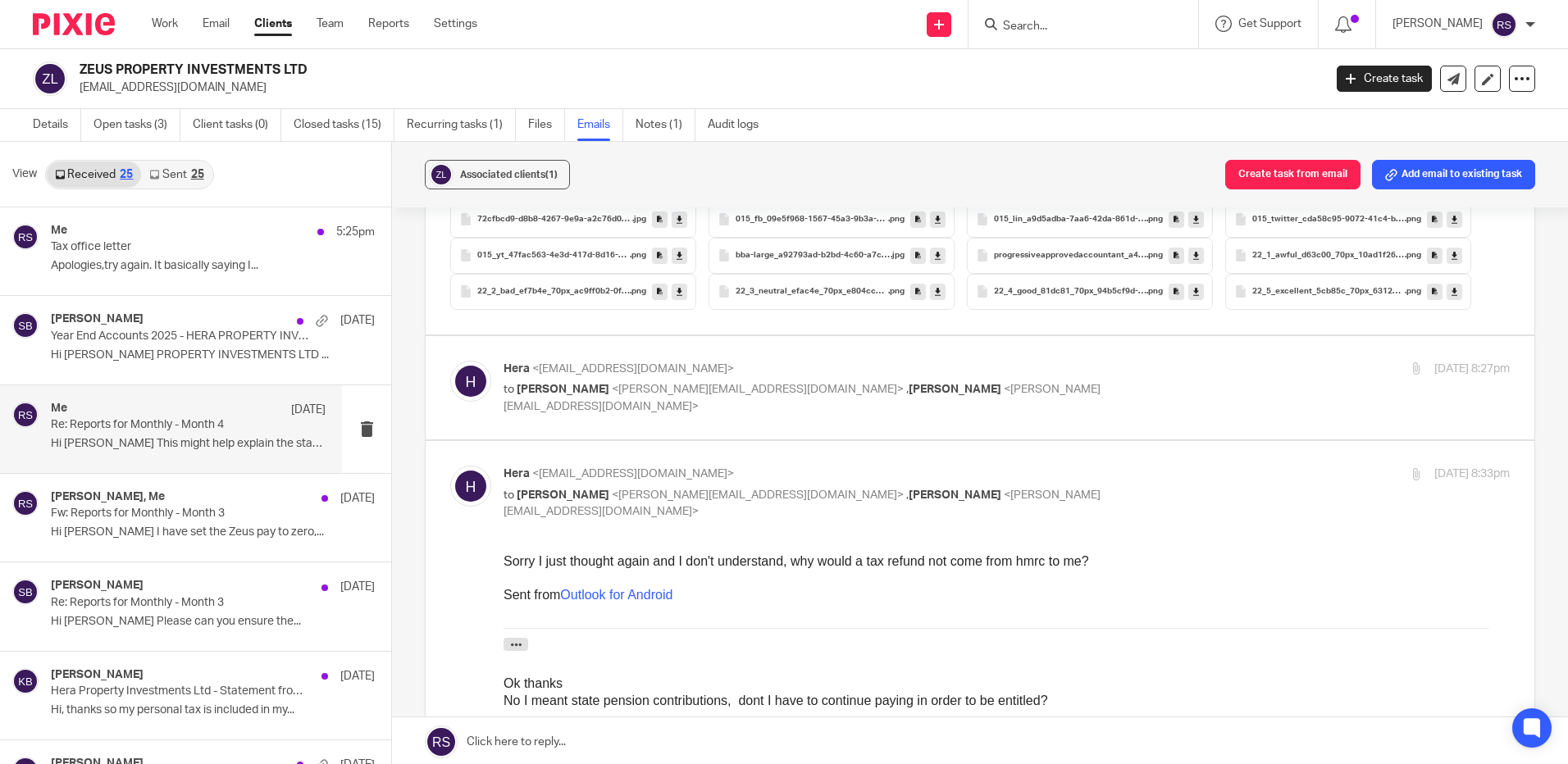
click at [814, 469] on p "[PERSON_NAME] <[EMAIL_ADDRESS][DOMAIN_NAME]>" at bounding box center [839, 474] width 671 height 17
checkbox input "false"
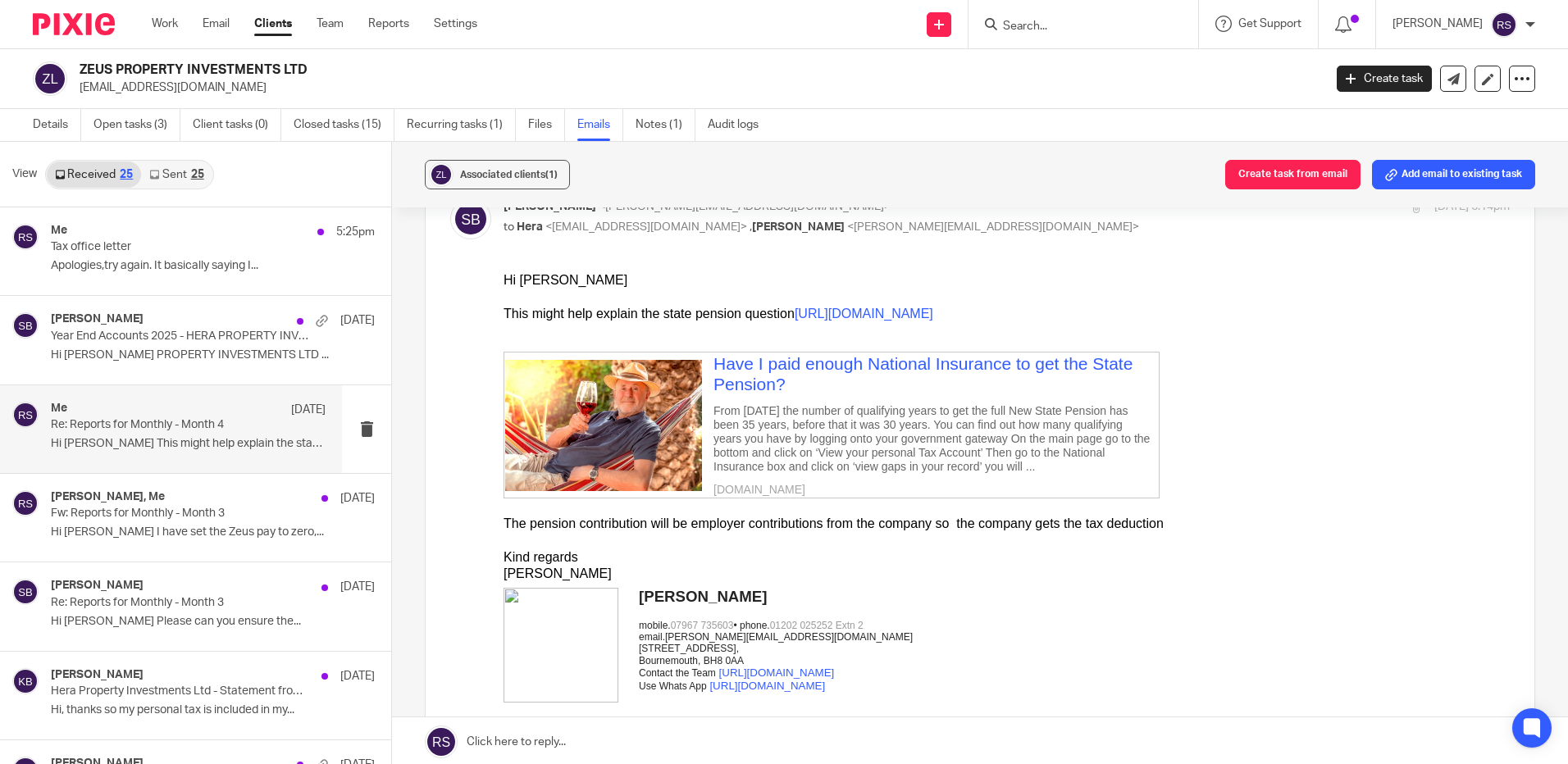
scroll to position [3197, 0]
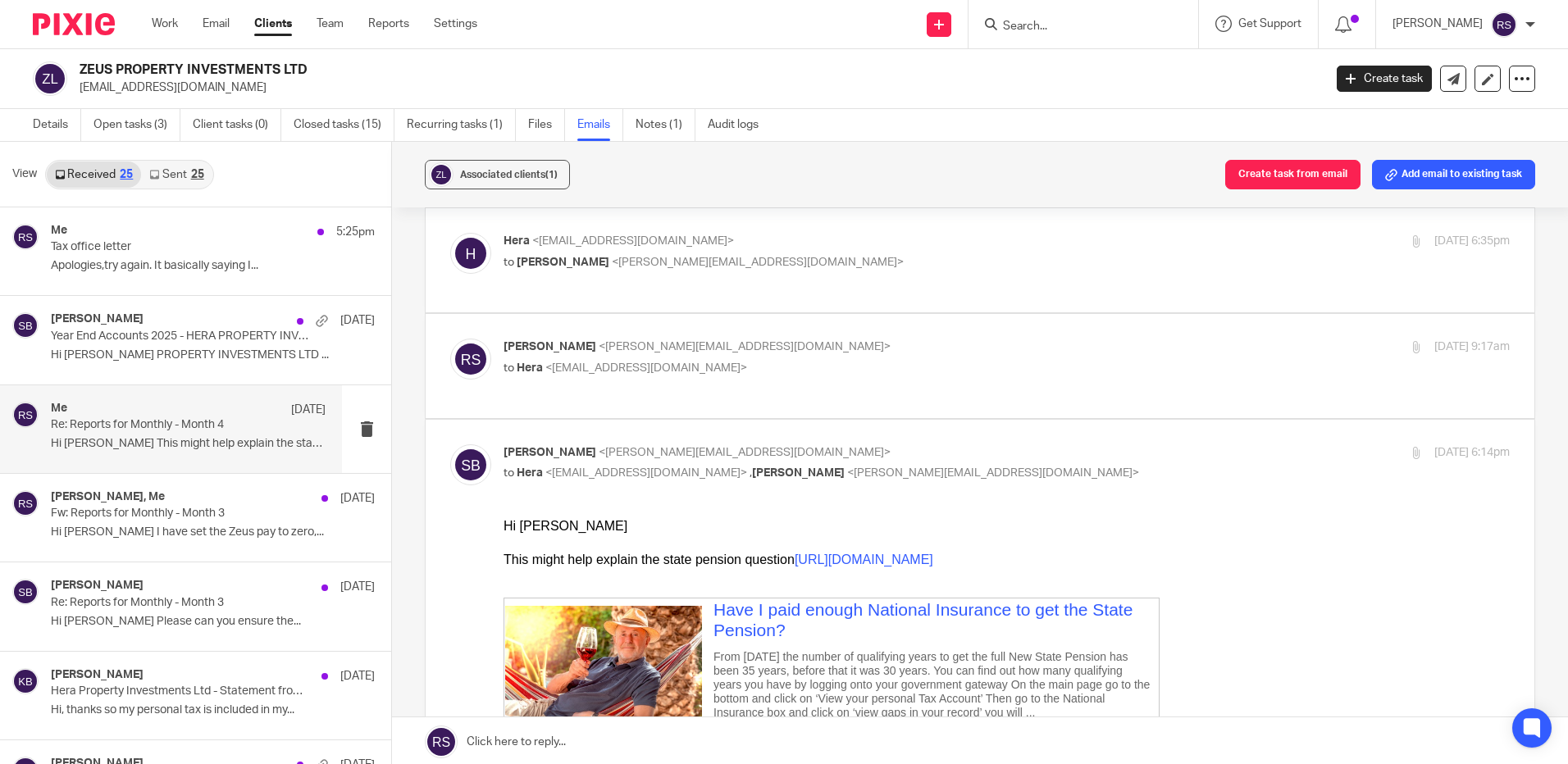
click at [748, 359] on p "to [PERSON_NAME] <[EMAIL_ADDRESS][DOMAIN_NAME]>" at bounding box center [839, 368] width 671 height 17
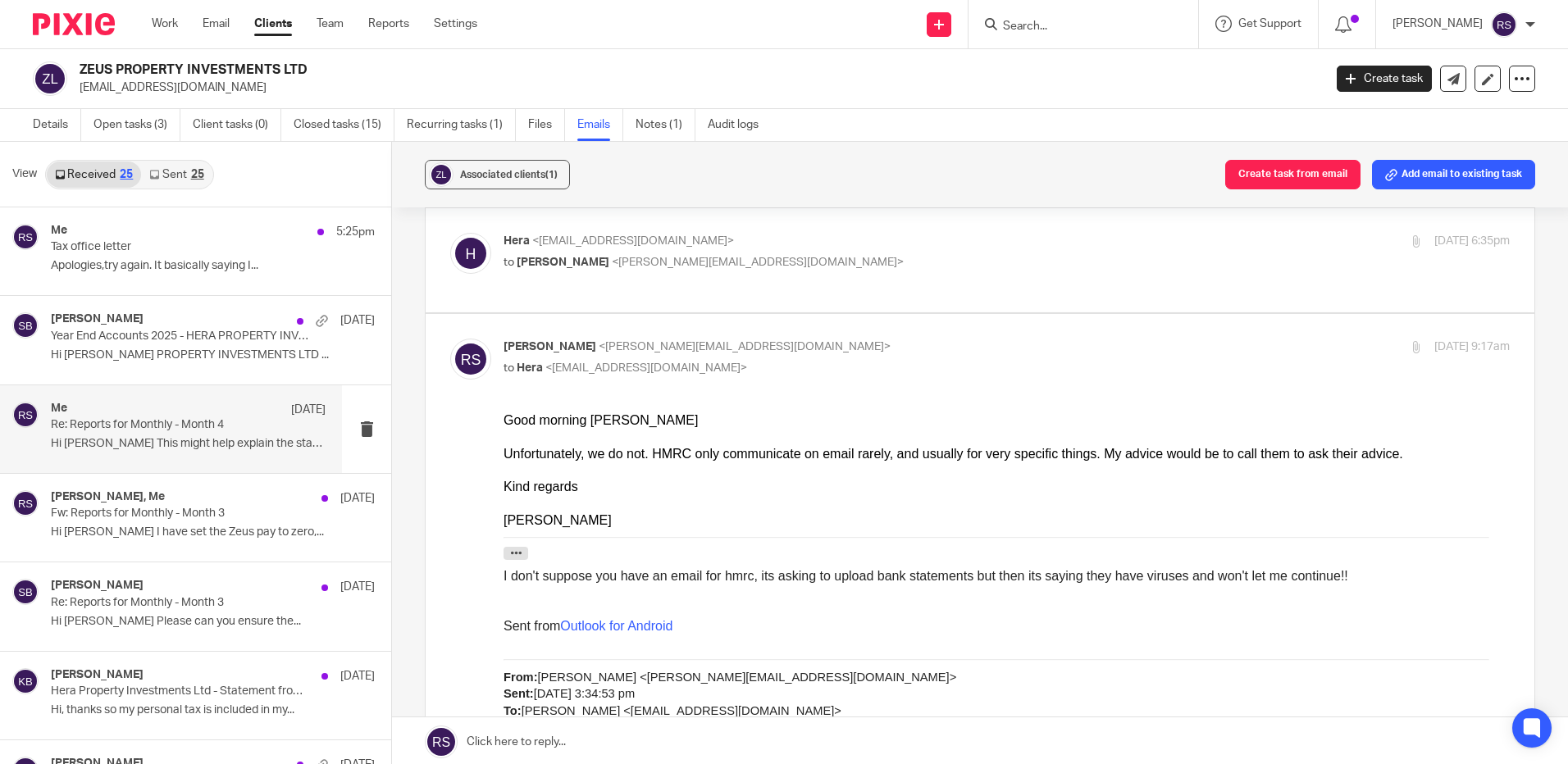
scroll to position [0, 0]
click at [751, 359] on p "to [PERSON_NAME] <[EMAIL_ADDRESS][DOMAIN_NAME]>" at bounding box center [839, 368] width 671 height 17
checkbox input "false"
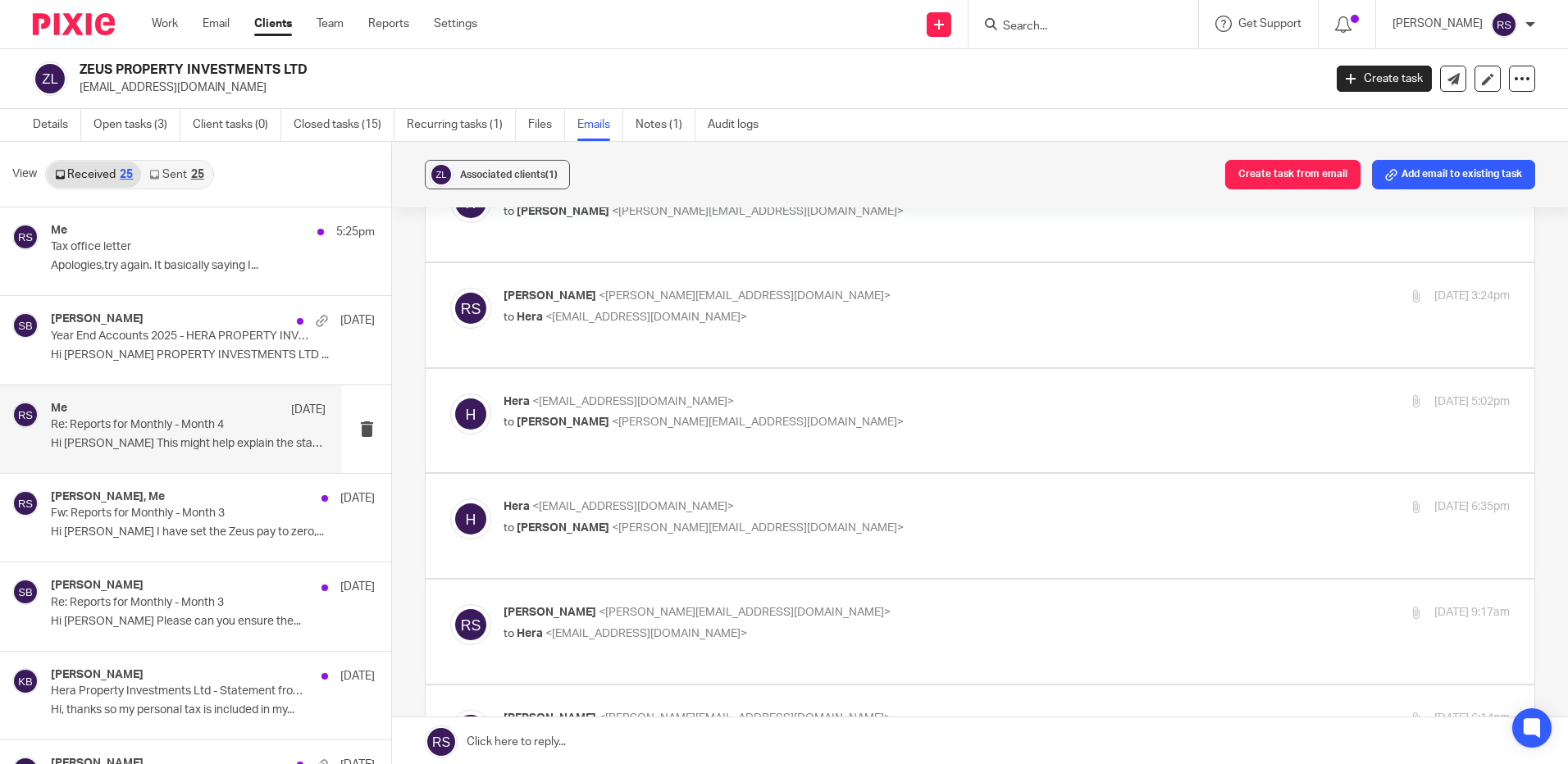
scroll to position [2869, 0]
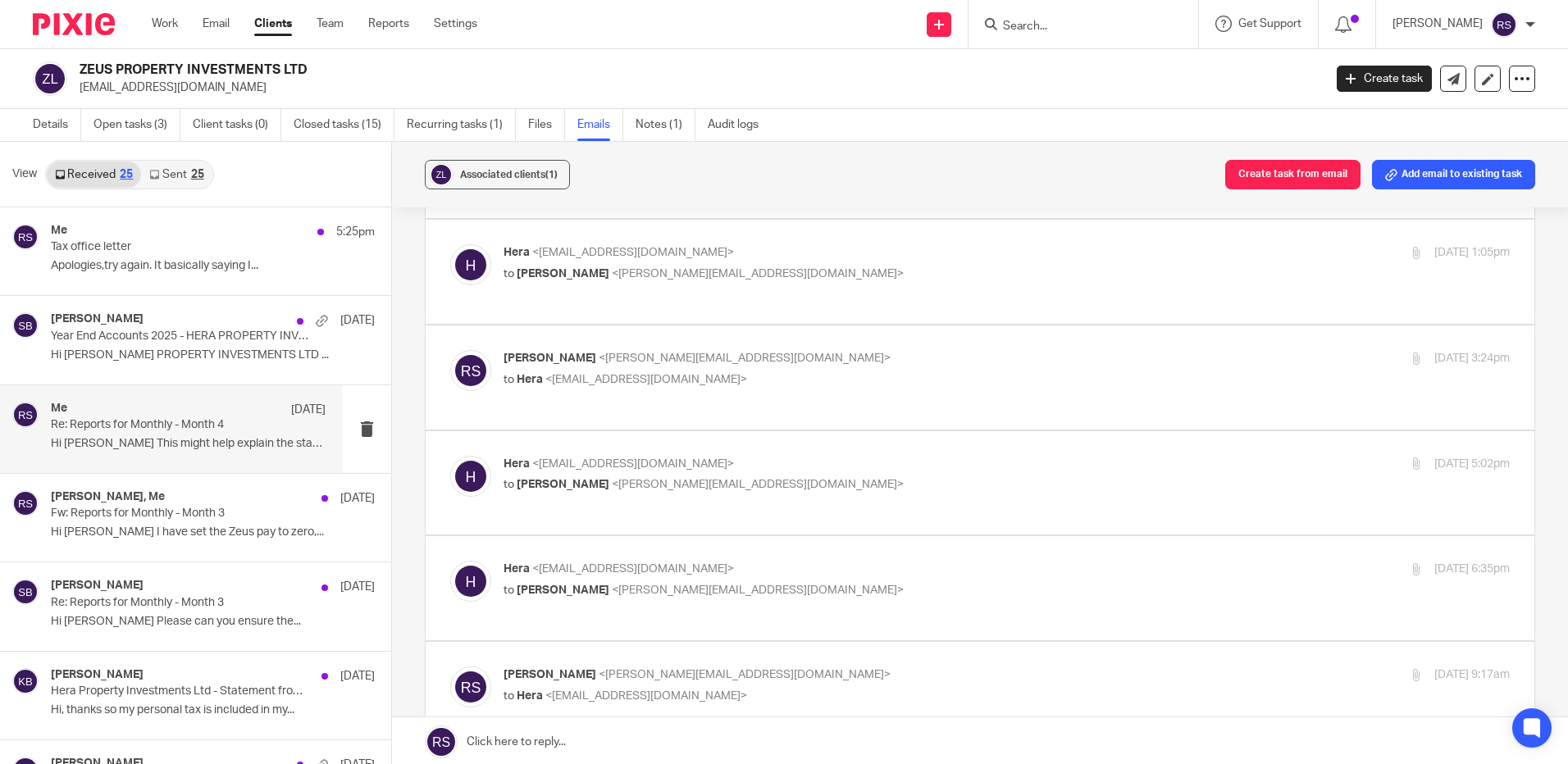
click at [732, 582] on p "to [PERSON_NAME] <[PERSON_NAME][EMAIL_ADDRESS][DOMAIN_NAME]>" at bounding box center [839, 590] width 671 height 17
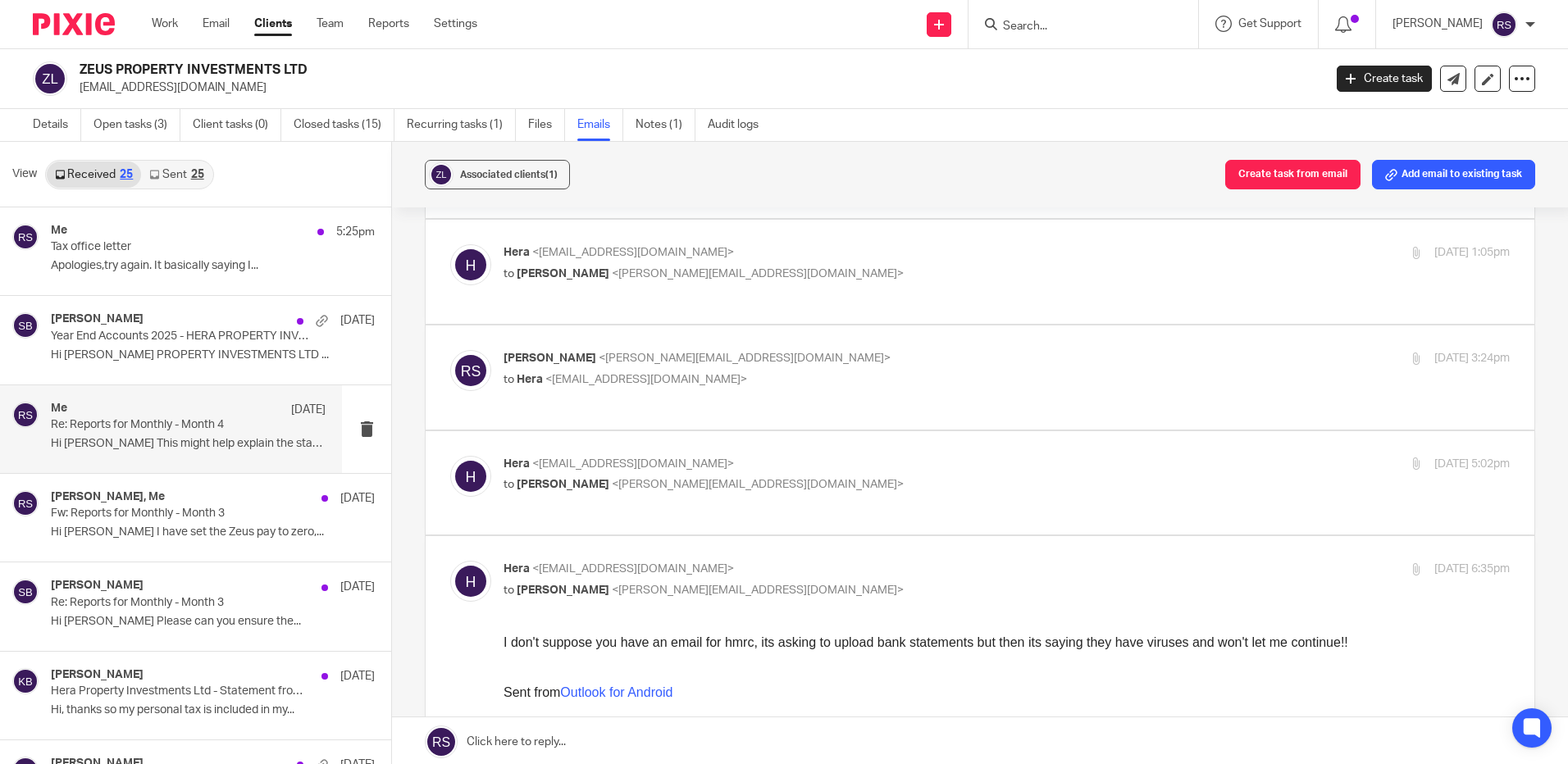
scroll to position [0, 0]
click at [741, 560] on div "[PERSON_NAME] <[EMAIL_ADDRESS][DOMAIN_NAME]> to [PERSON_NAME] <[PERSON_NAME][EM…" at bounding box center [839, 579] width 671 height 37
checkbox input "false"
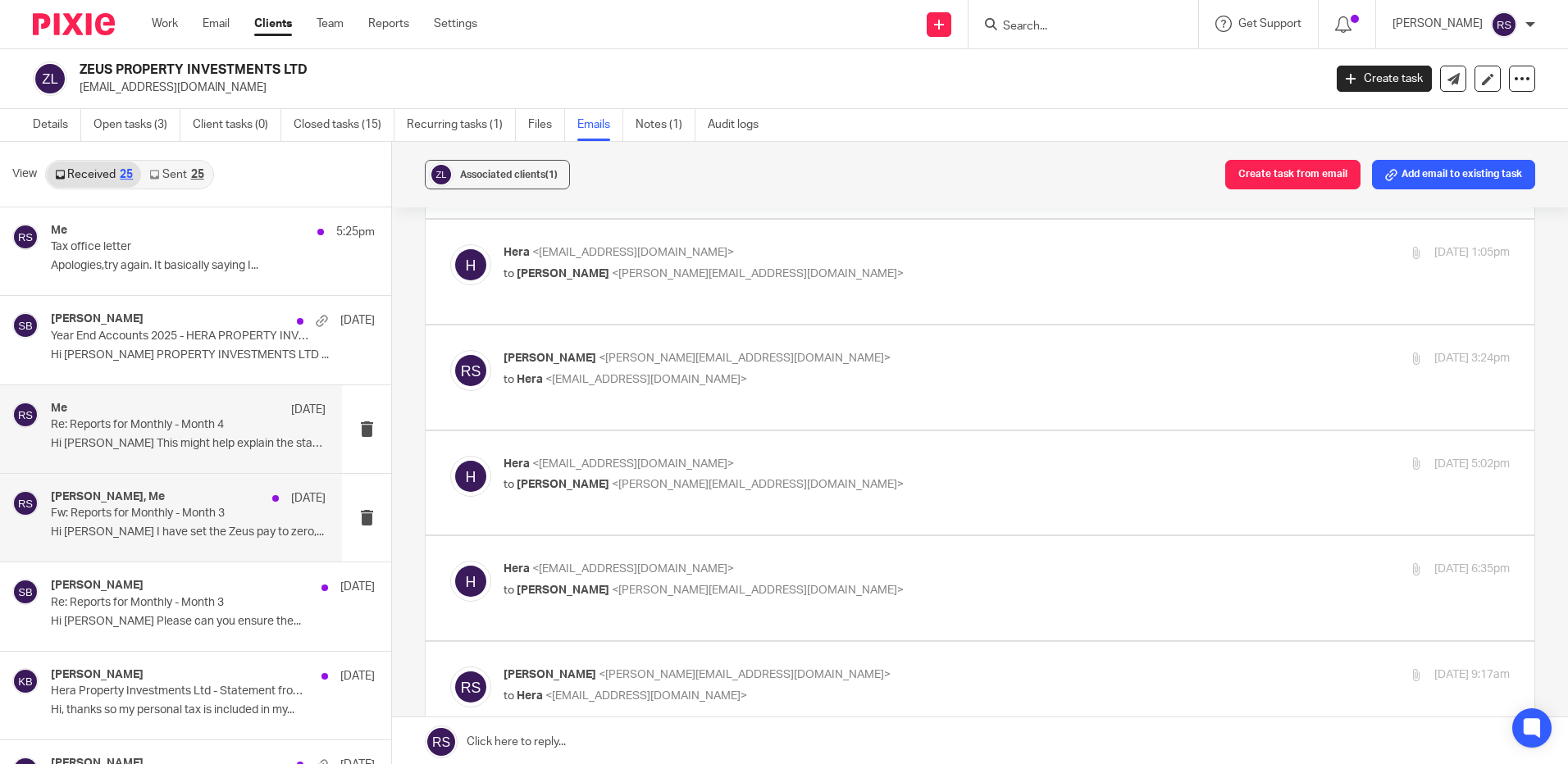
click at [163, 520] on p "Fw: Reports for Monthly - Month 3" at bounding box center [161, 514] width 220 height 14
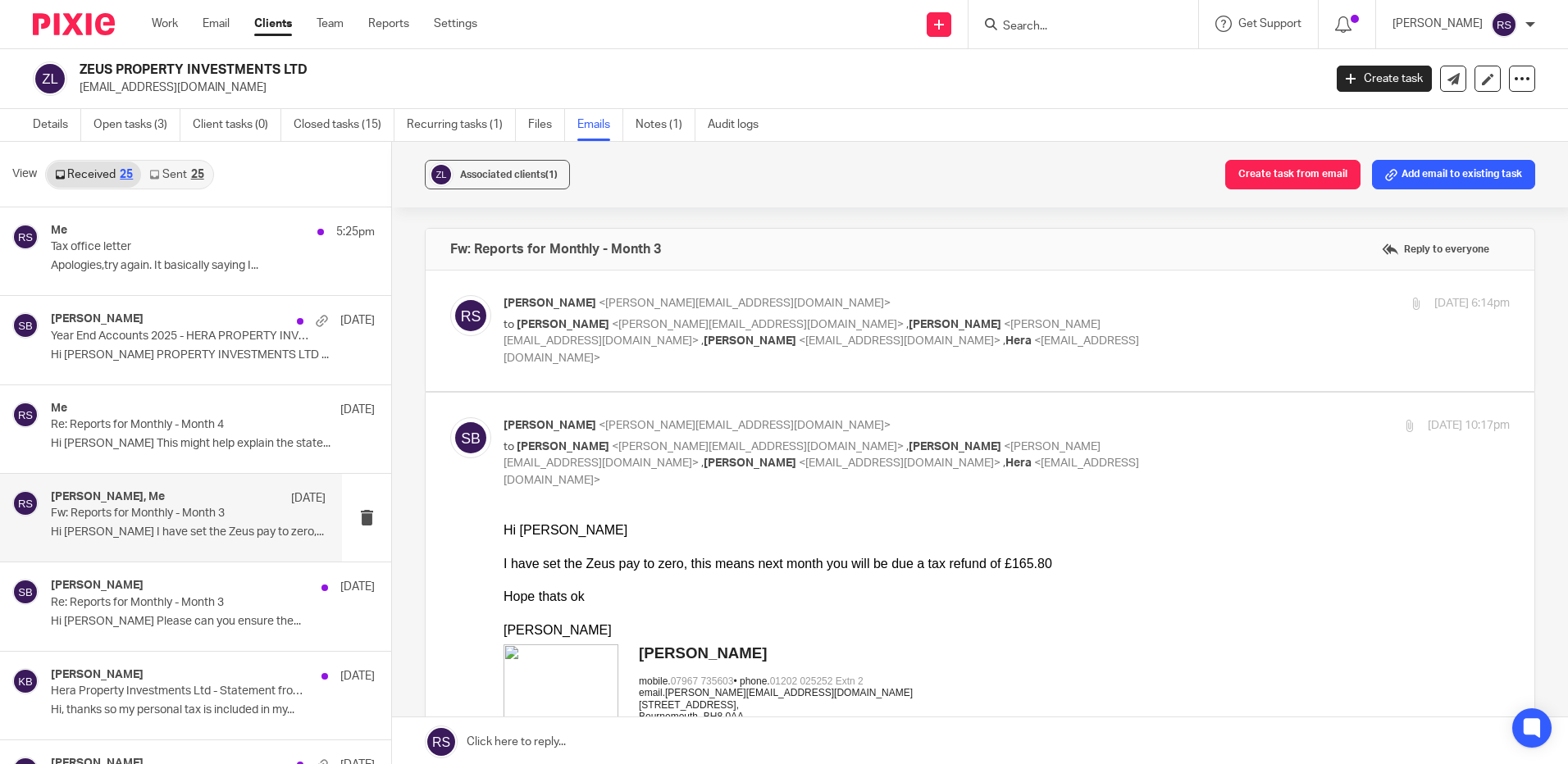
click at [750, 305] on p "[PERSON_NAME] <[PERSON_NAME][EMAIL_ADDRESS][DOMAIN_NAME]>" at bounding box center [839, 303] width 671 height 17
checkbox input "true"
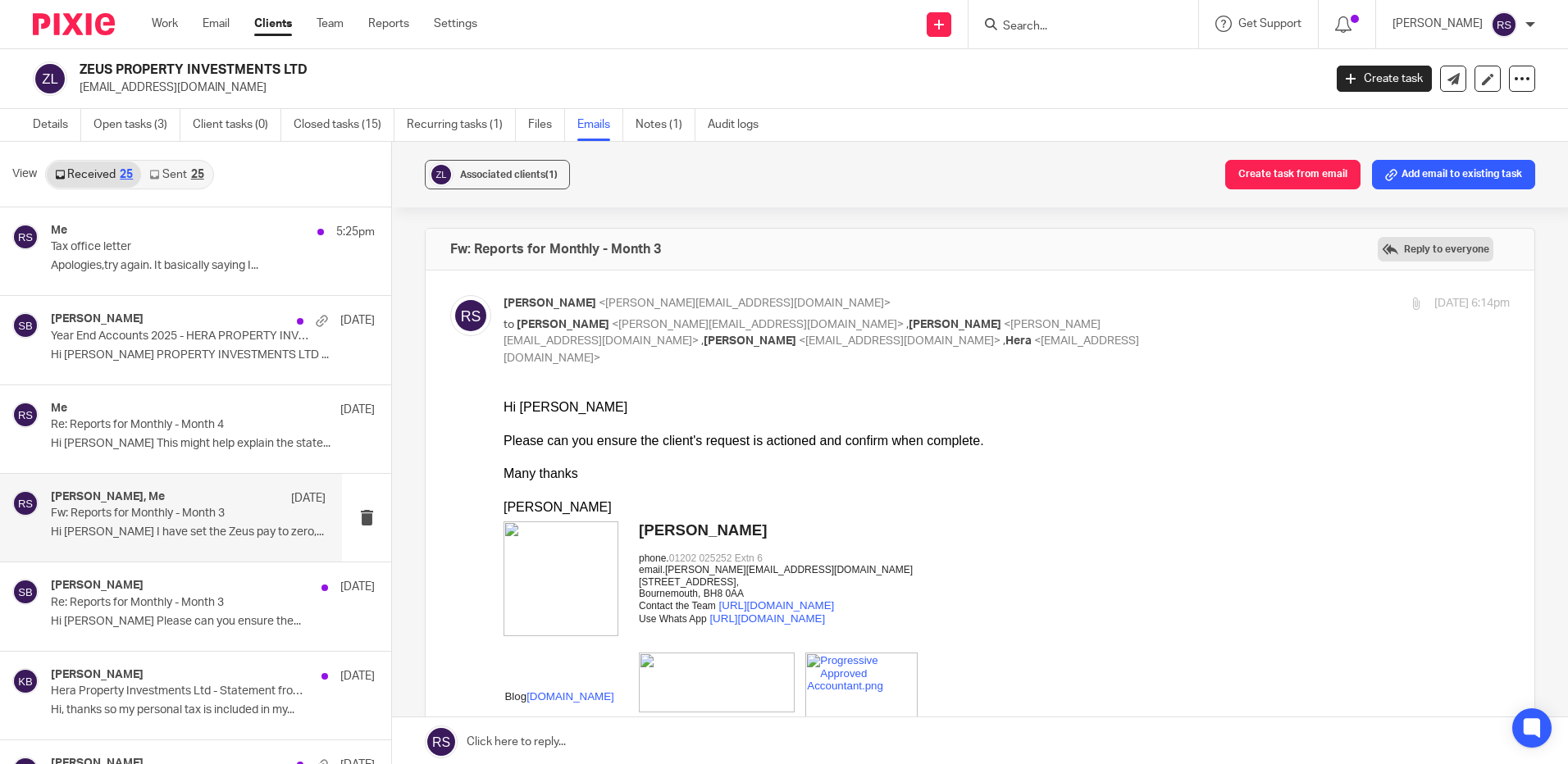
click at [1421, 250] on label "Reply to everyone" at bounding box center [1436, 249] width 116 height 25
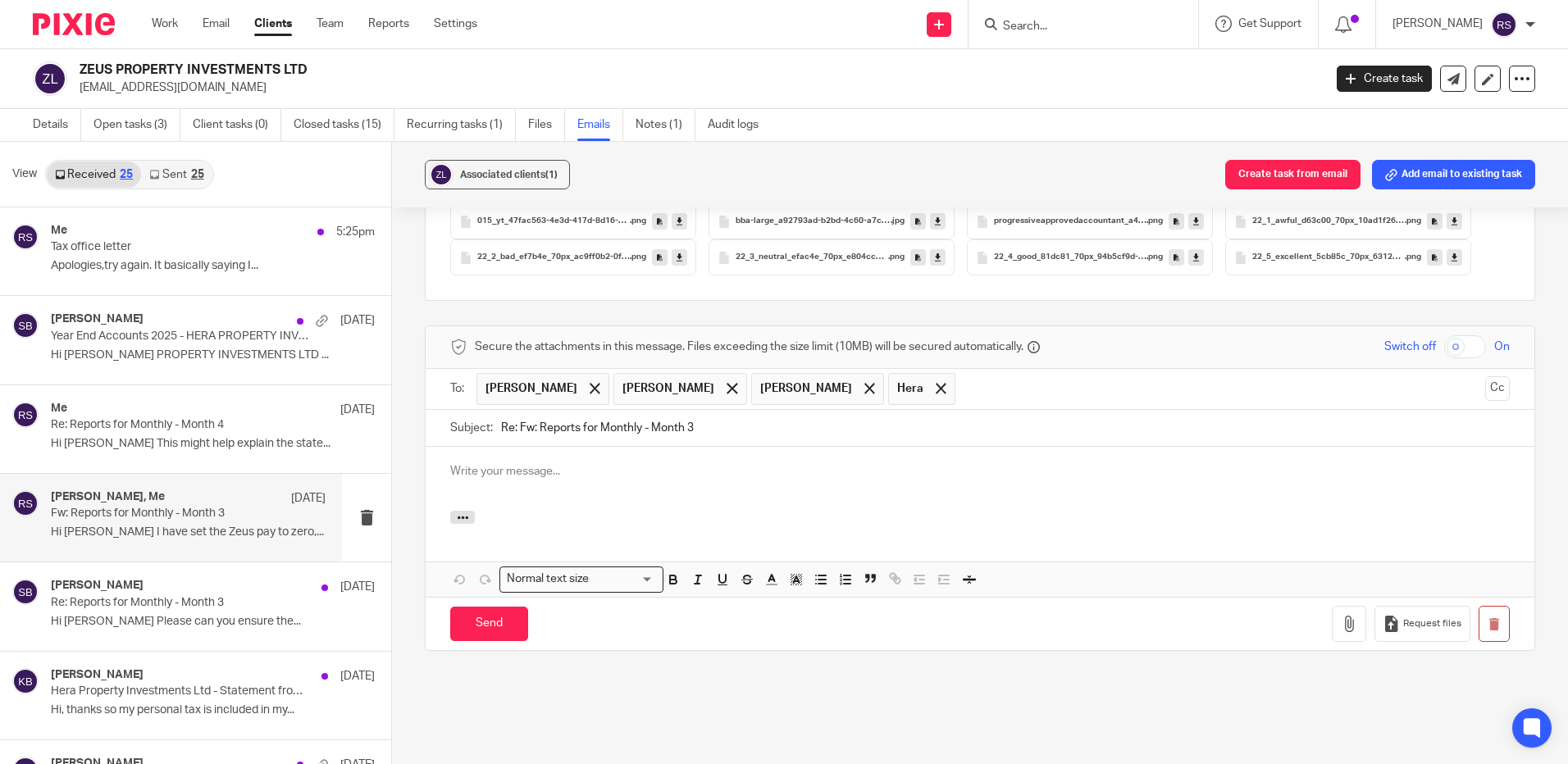
click at [498, 463] on p at bounding box center [979, 471] width 1059 height 16
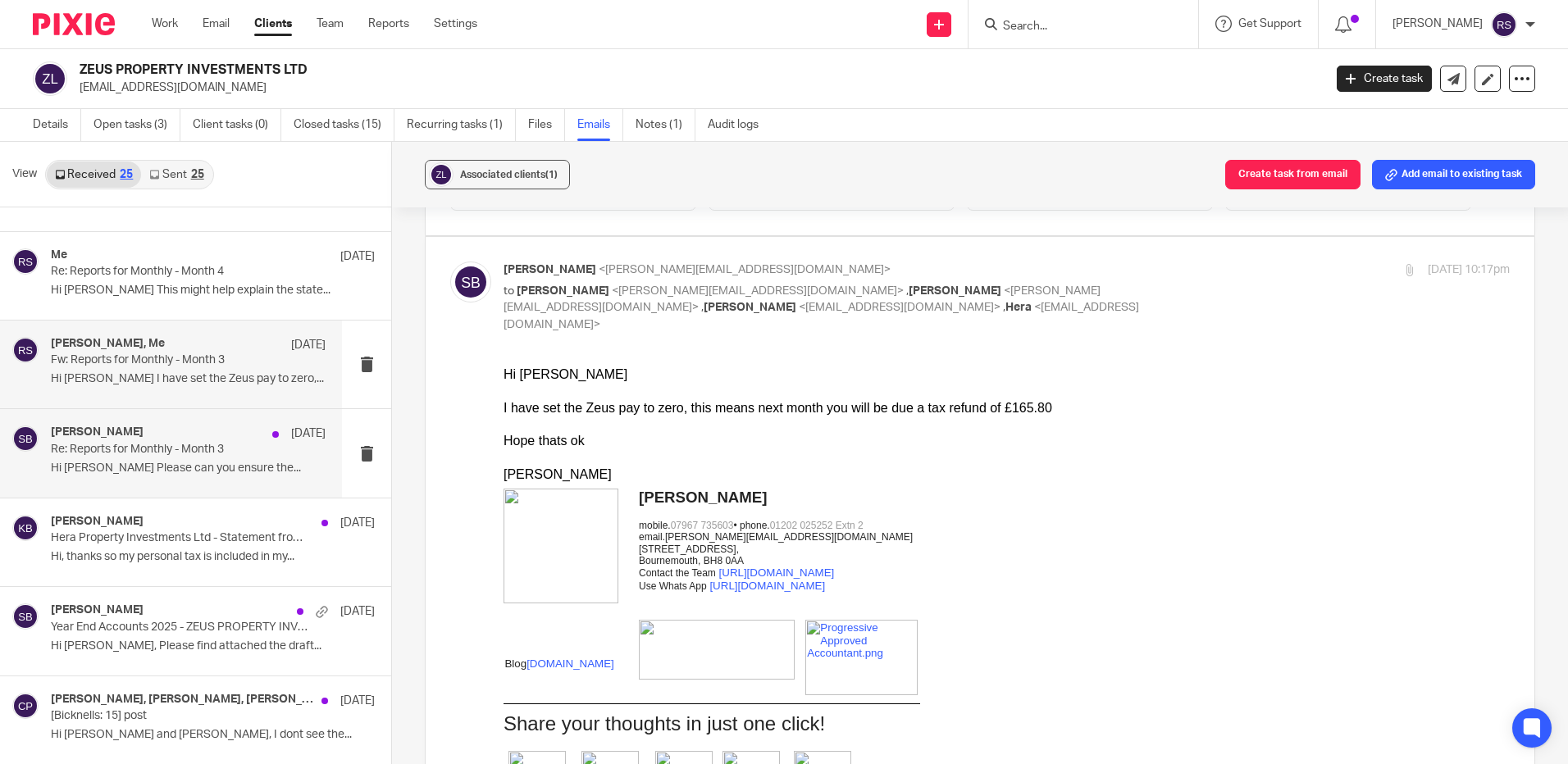
scroll to position [246, 0]
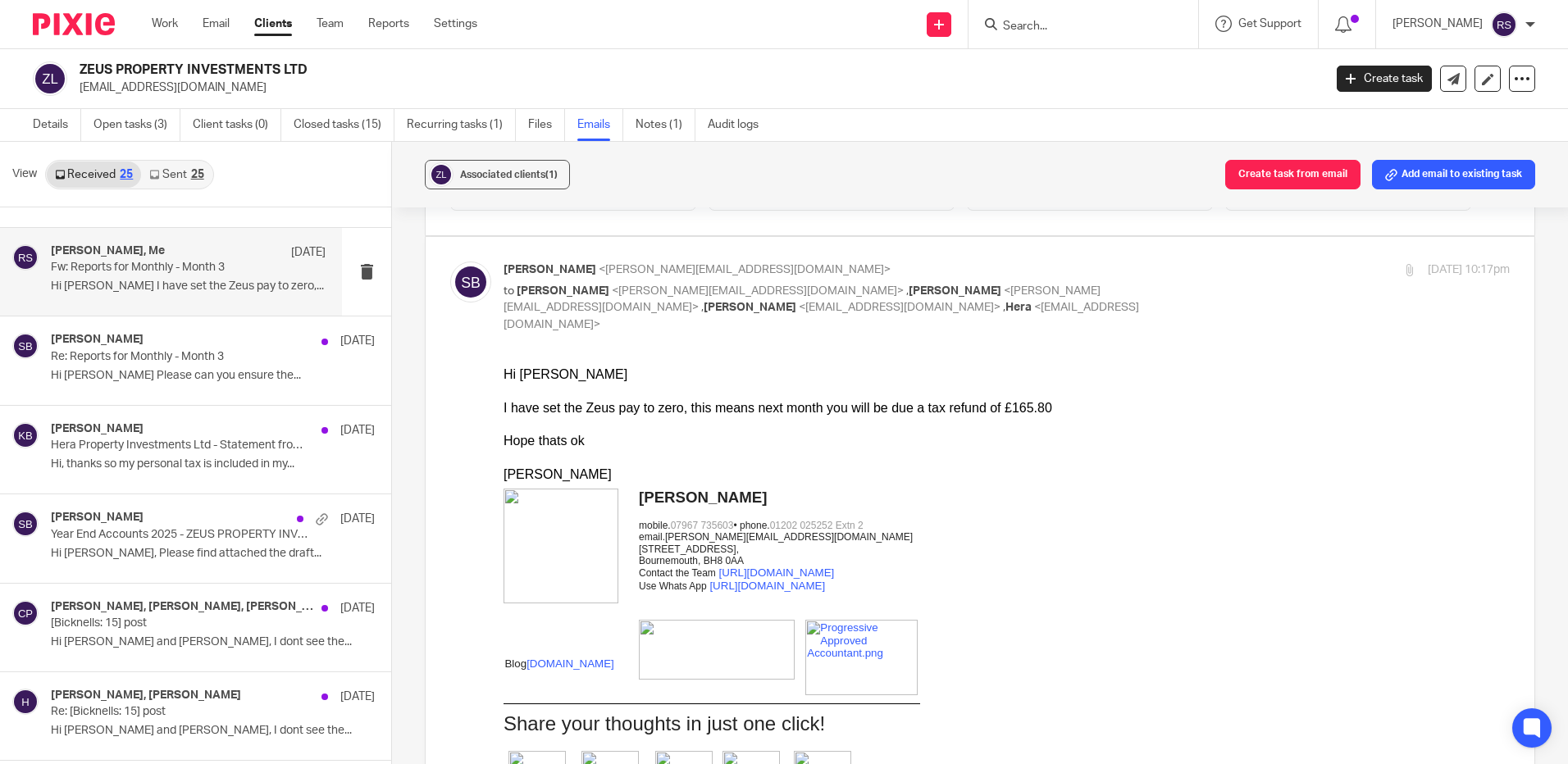
click at [165, 285] on p "Hi [PERSON_NAME] I have set the Zeus pay to zero,..." at bounding box center [188, 286] width 274 height 14
click at [149, 294] on div "[PERSON_NAME], Me [DATE] Fw: Reports for Monthly - Month 3 Hi [PERSON_NAME] I h…" at bounding box center [188, 272] width 274 height 55
click at [118, 279] on p "Hi [PERSON_NAME] I have set the Zeus pay to zero,..." at bounding box center [188, 286] width 274 height 14
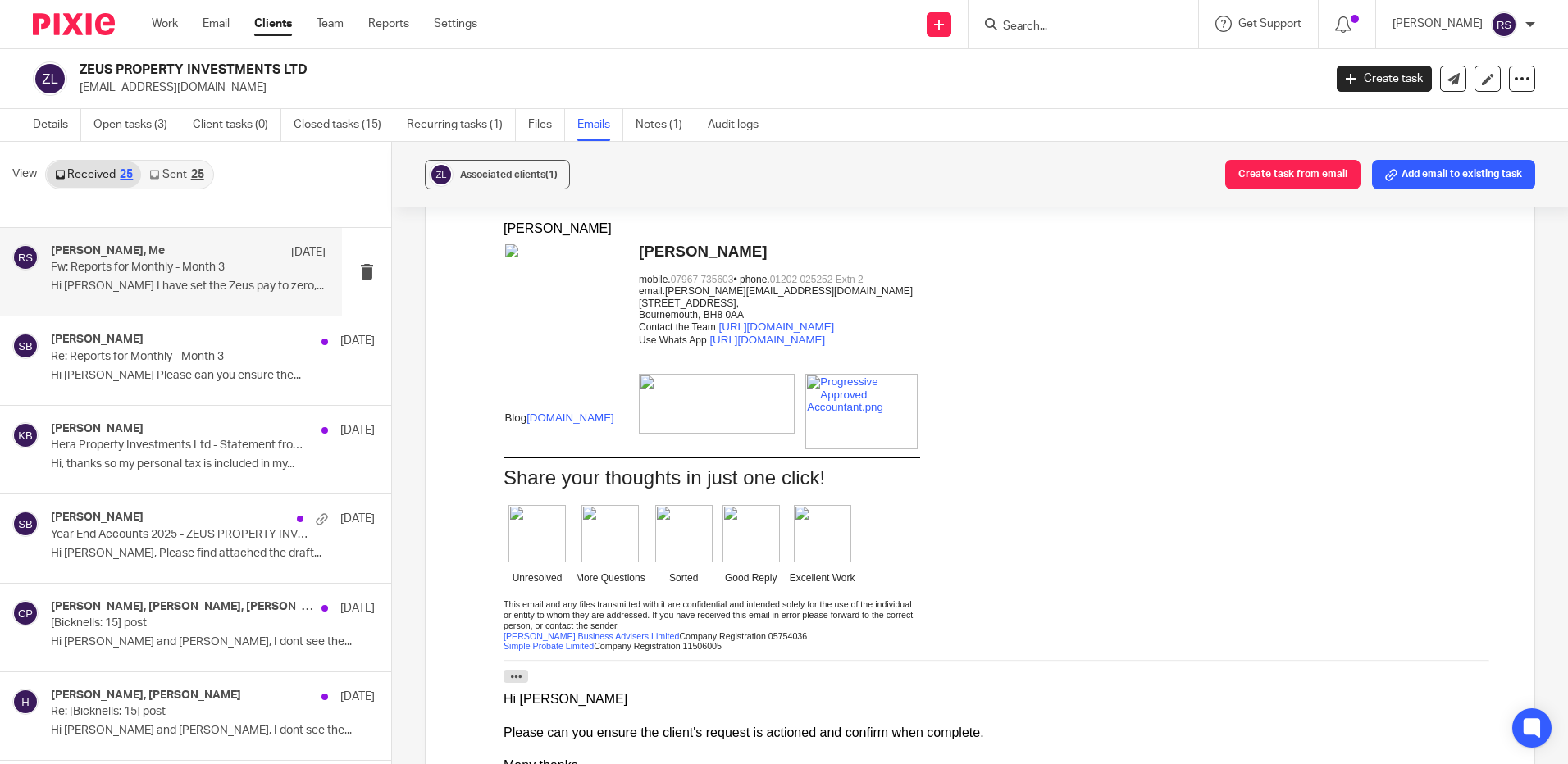
scroll to position [1734, 0]
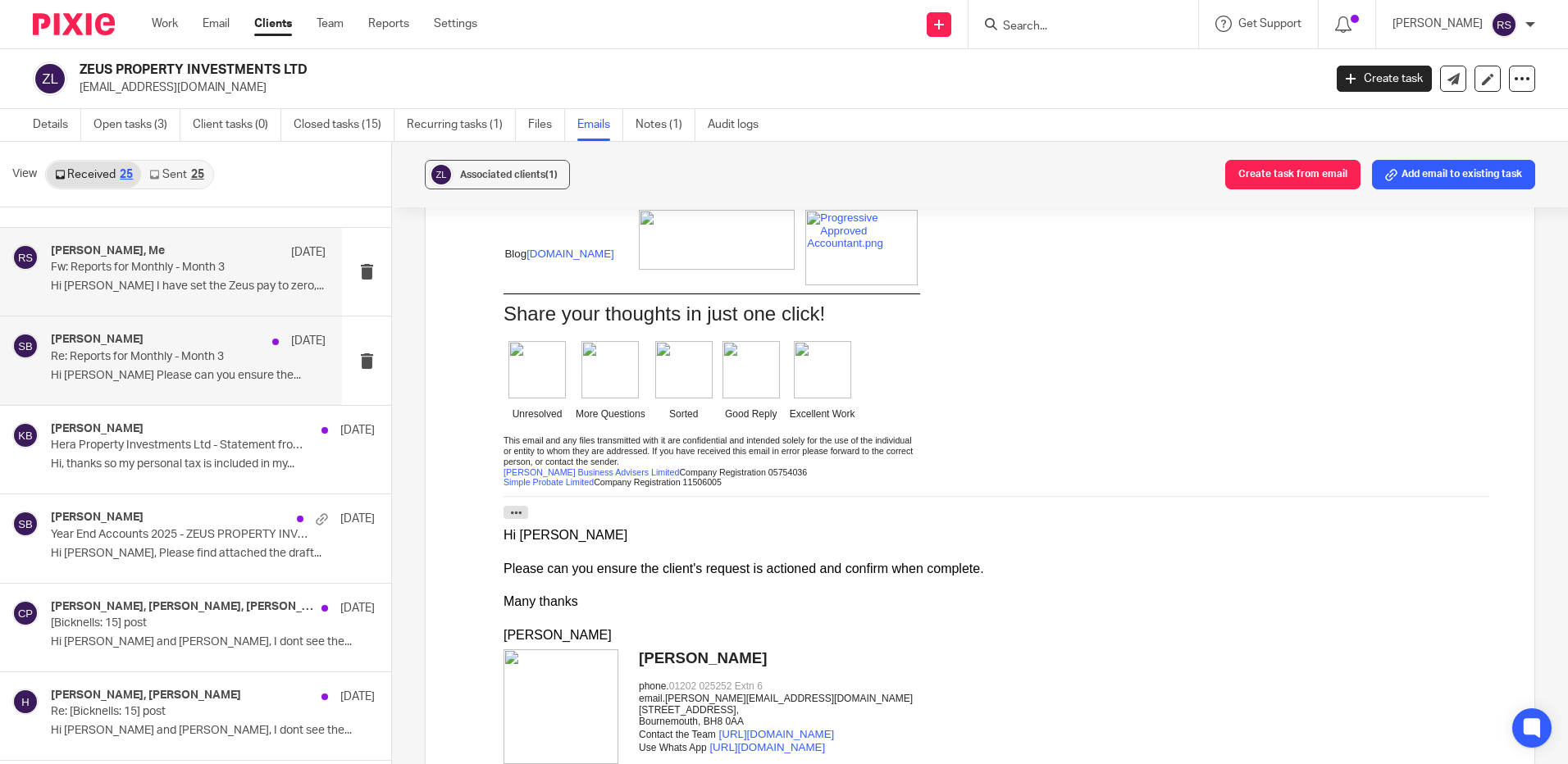
click at [186, 380] on p "Hi [PERSON_NAME] Please can you ensure the..." at bounding box center [188, 376] width 274 height 14
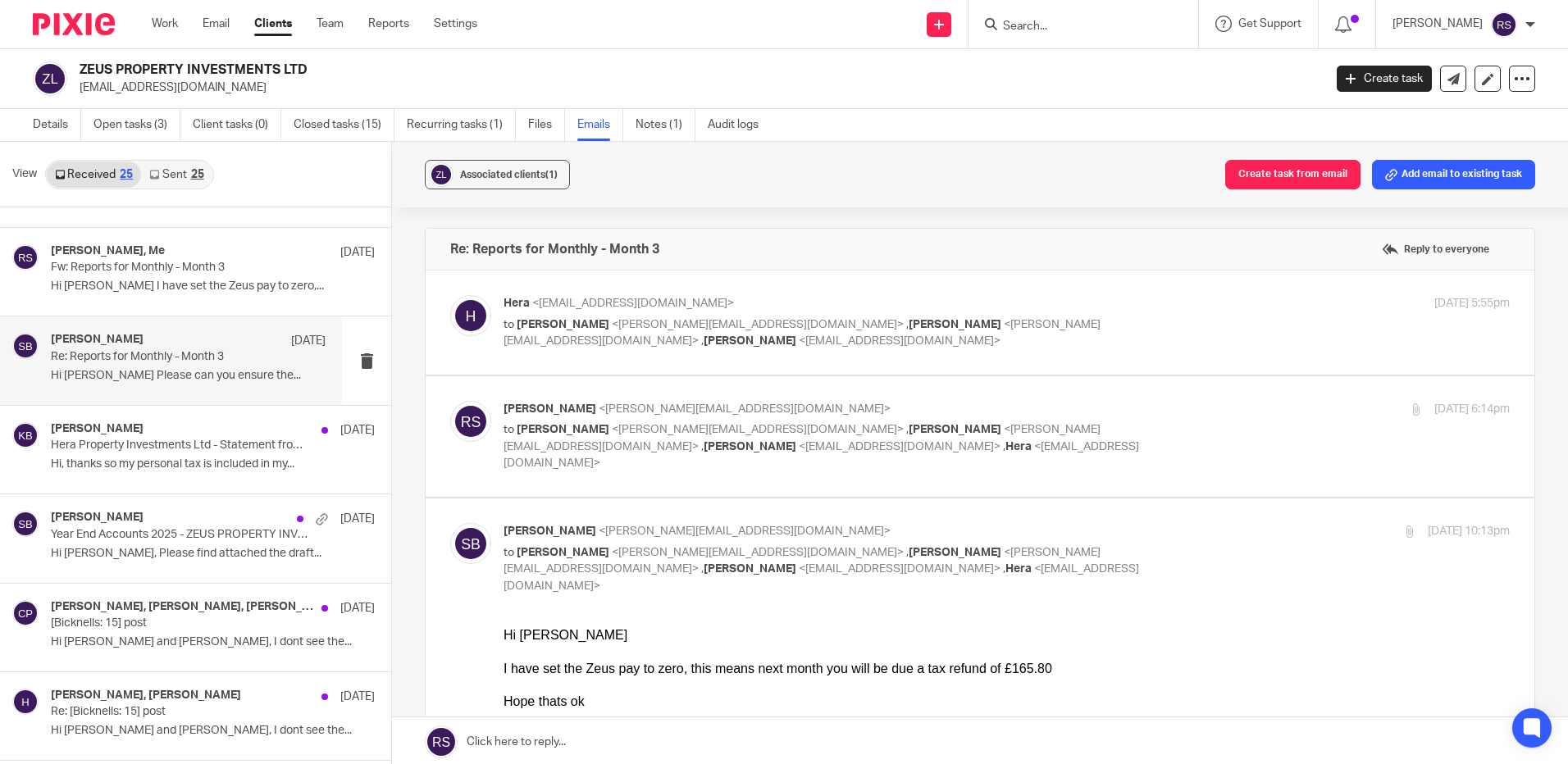
scroll to position [0, 0]
click at [889, 350] on label at bounding box center [979, 323] width 1109 height 104
click at [450, 295] on input "checkbox" at bounding box center [449, 294] width 1 height 1
checkbox input "true"
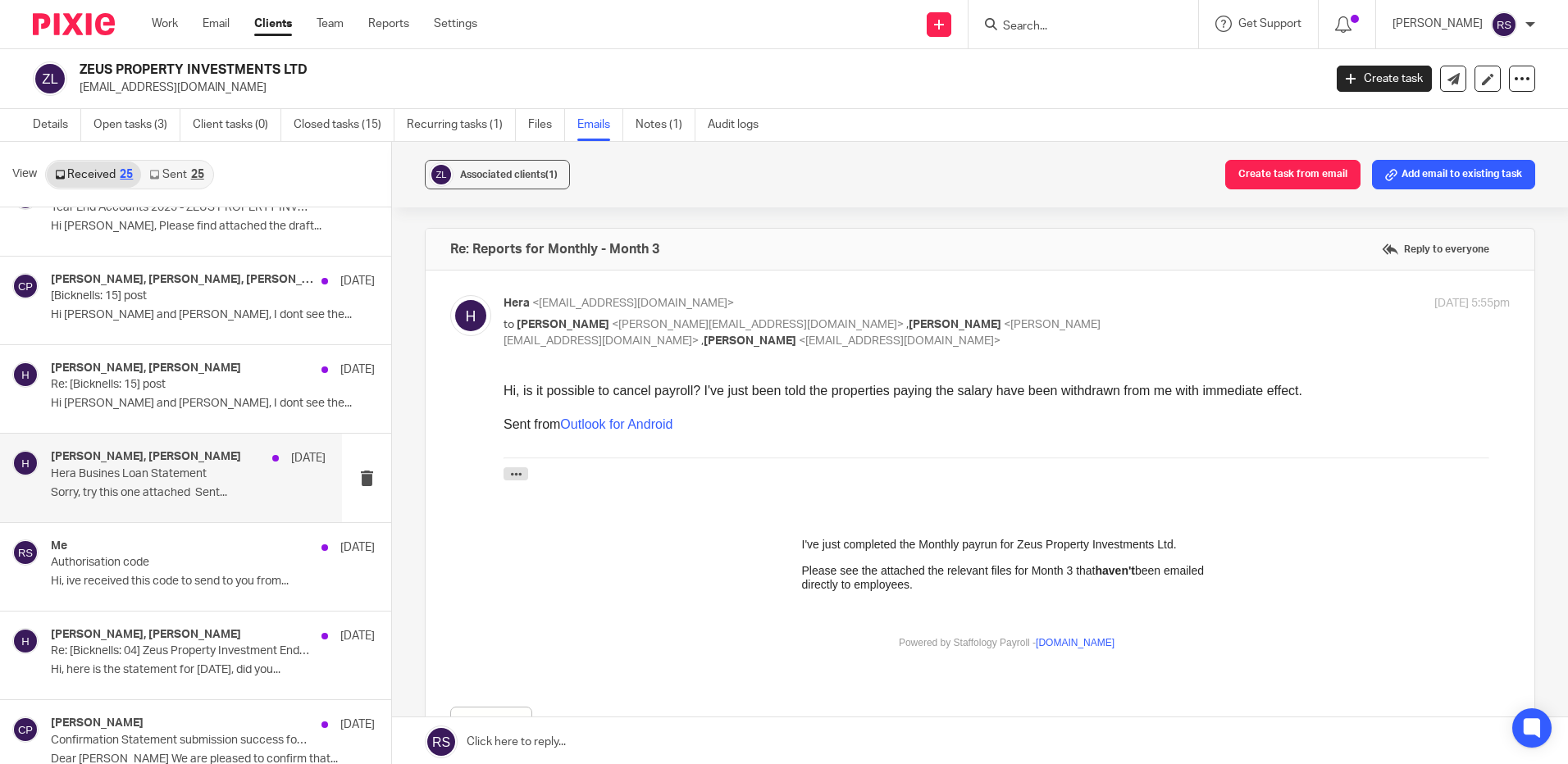
scroll to position [574, 0]
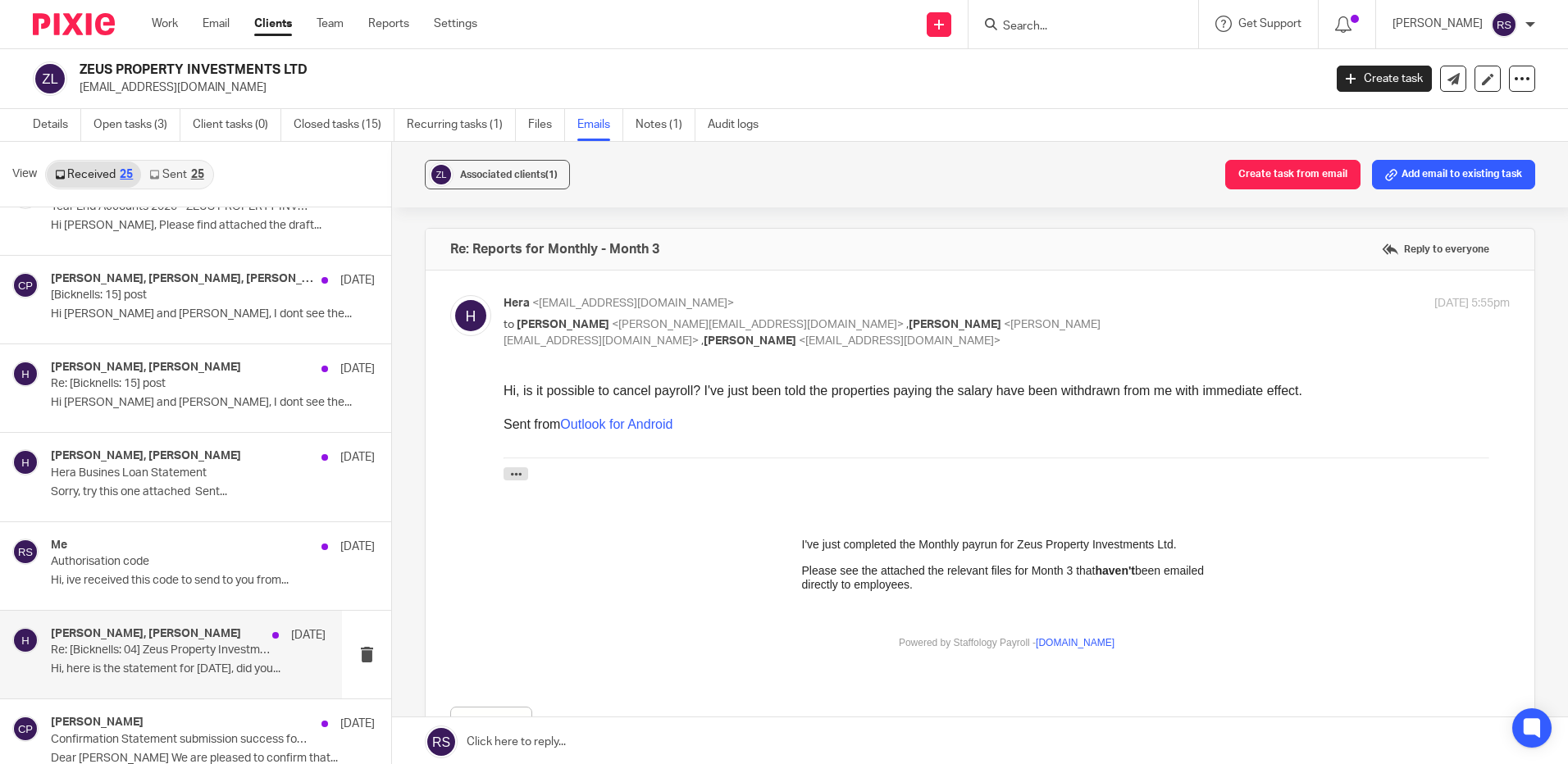
click at [173, 659] on div "[PERSON_NAME], [PERSON_NAME] [DATE] Re: [Bicknells: 04] Zeus Property Investmen…" at bounding box center [188, 654] width 274 height 55
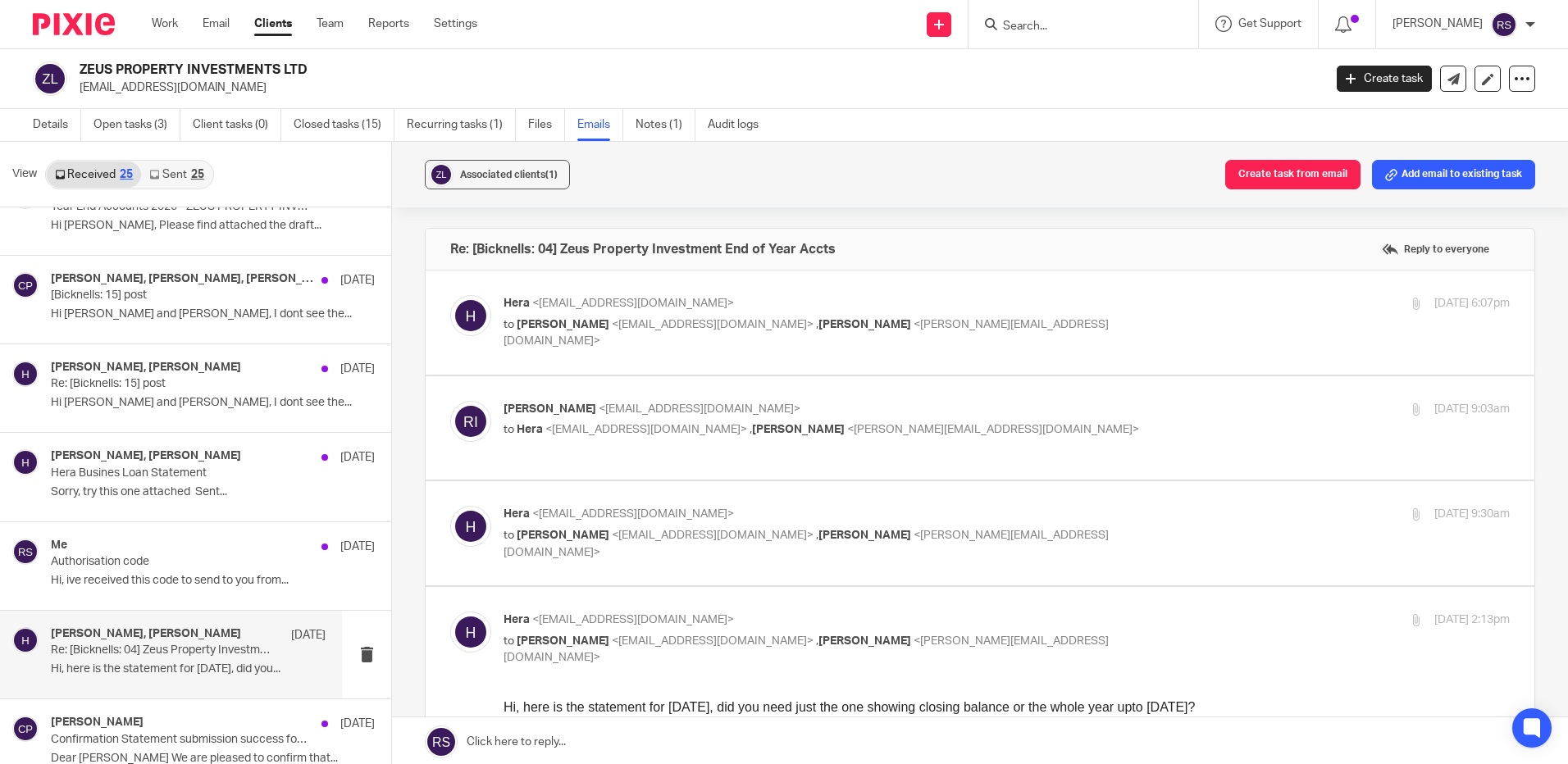
scroll to position [0, 0]
click at [755, 314] on div "[PERSON_NAME] <[EMAIL_ADDRESS][DOMAIN_NAME]> to [PERSON_NAME] <[EMAIL_ADDRESS][…" at bounding box center [839, 322] width 671 height 55
checkbox input "true"
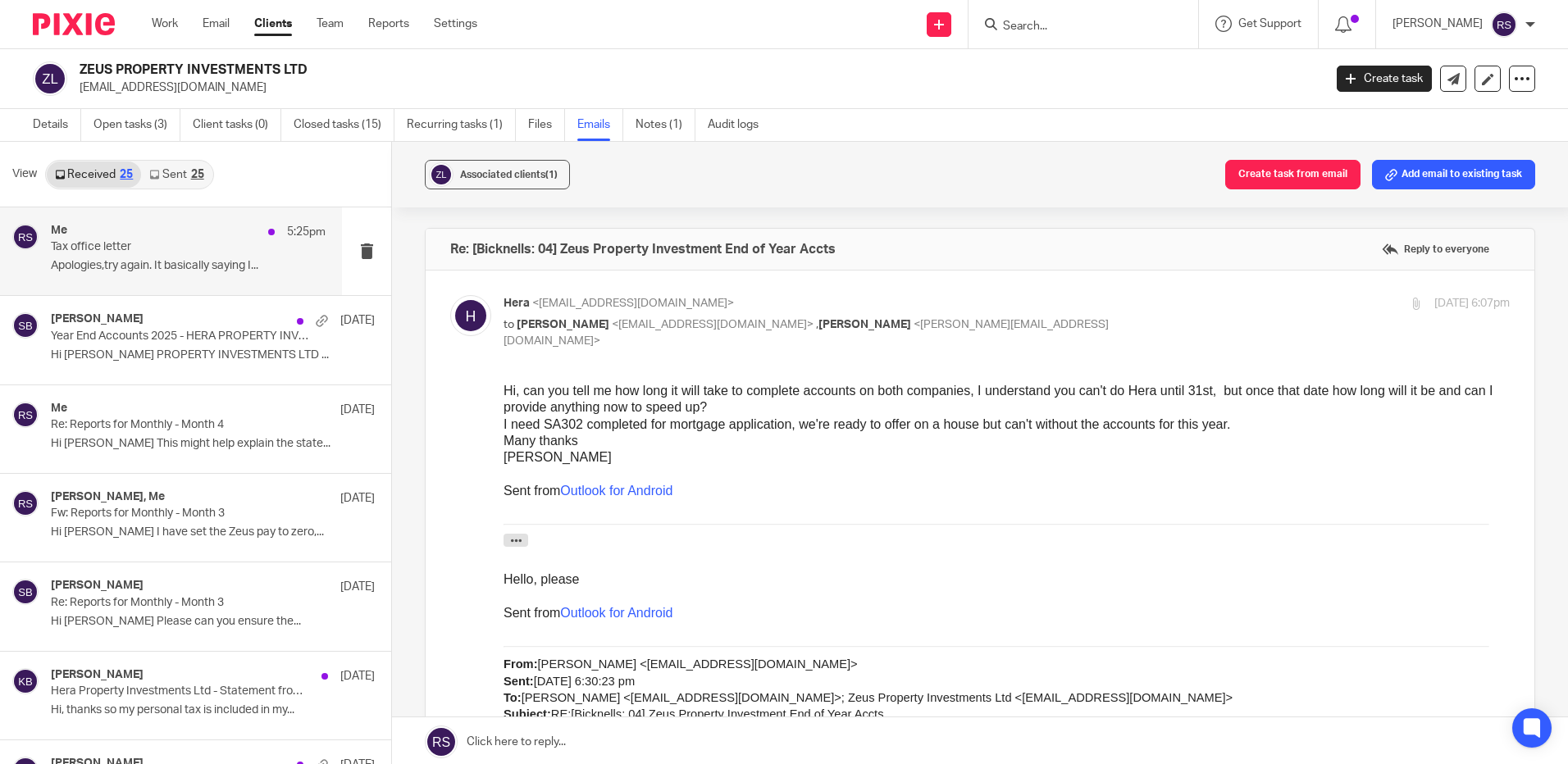
click at [130, 253] on div "Me 5:25pm Tax office letter Apologies,try again. It basically saying I..." at bounding box center [188, 251] width 274 height 55
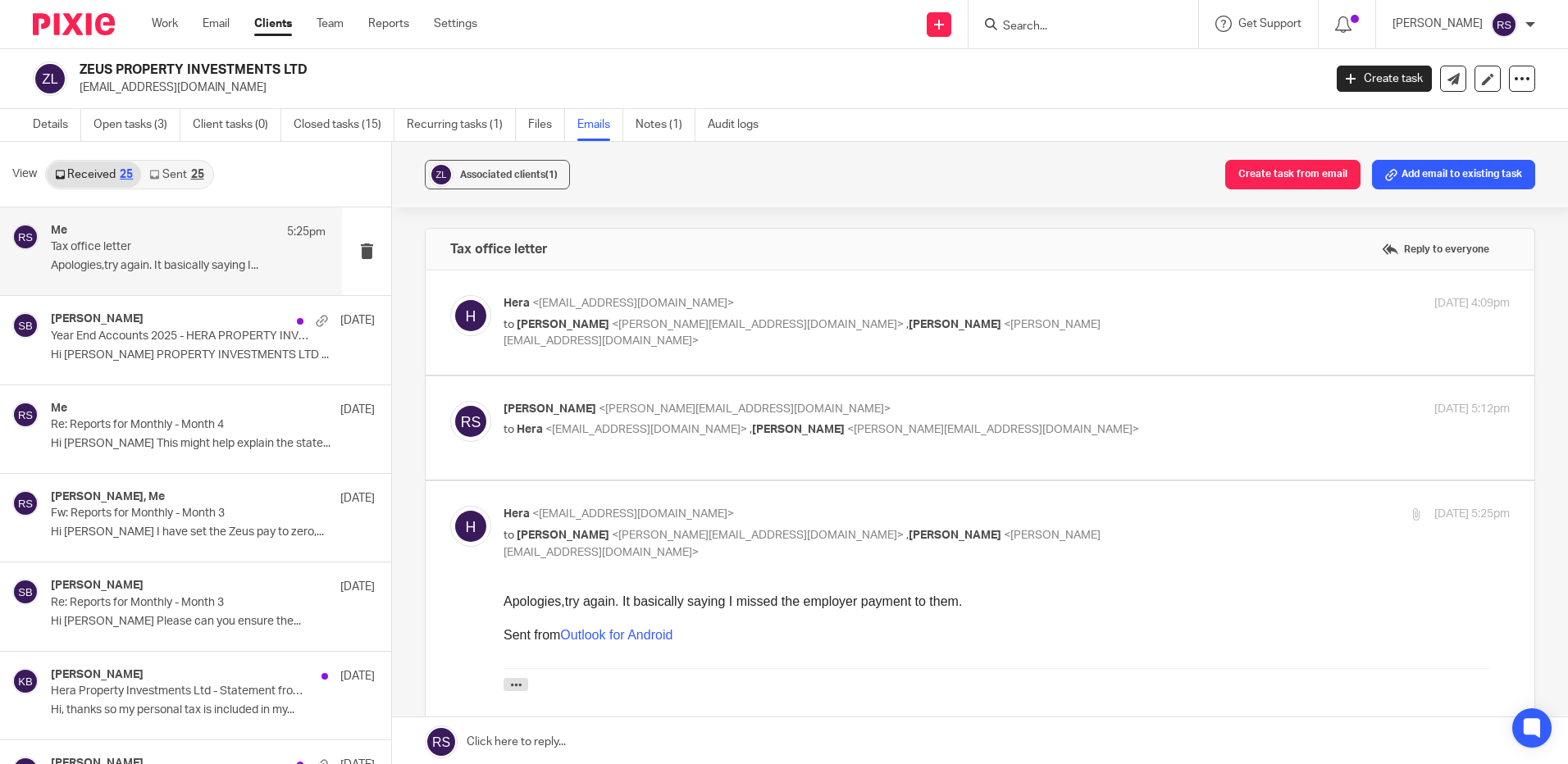
drag, startPoint x: 130, startPoint y: 251, endPoint x: 256, endPoint y: 260, distance: 126.3
click at [256, 260] on p "Apologies,try again. It basically saying I..." at bounding box center [188, 266] width 274 height 14
click at [147, 520] on p "Fw: Reports for Monthly - Month 3" at bounding box center [161, 514] width 220 height 14
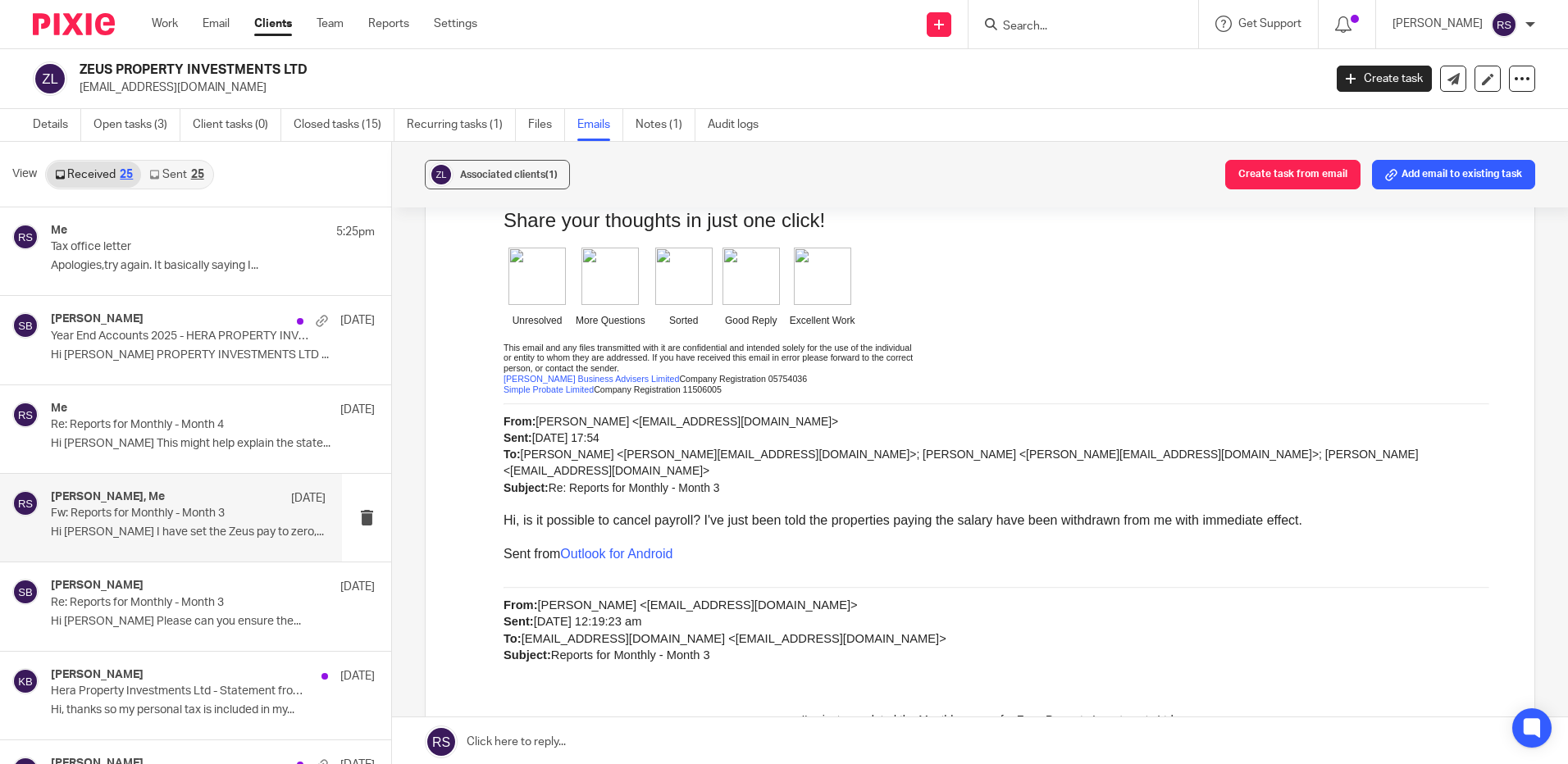
scroll to position [1312, 0]
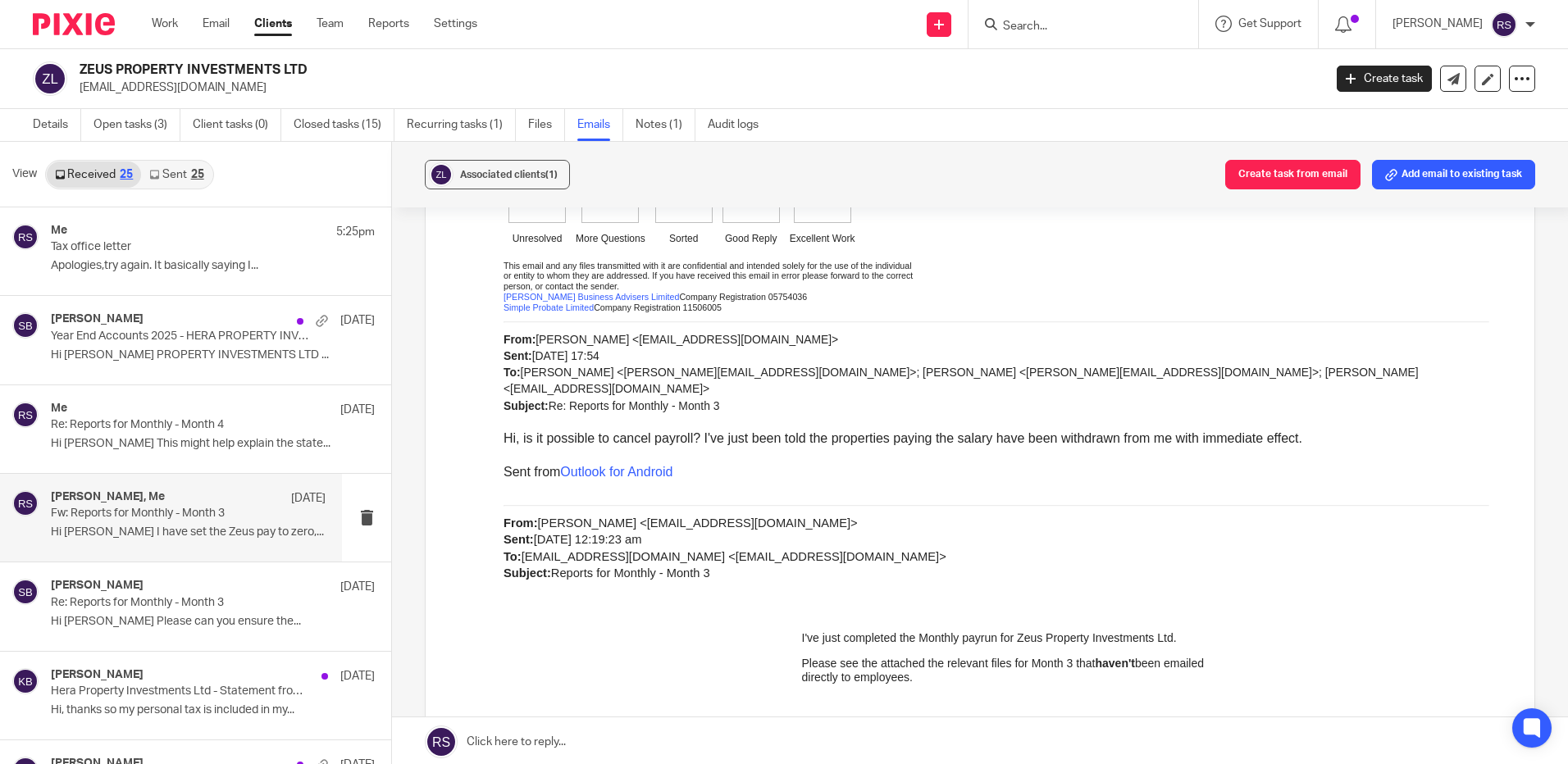
click at [966, 572] on div "From: [PERSON_NAME] <[EMAIL_ADDRESS][DOMAIN_NAME]> Sent: [DATE] 12:19:23 am To:…" at bounding box center [1006, 623] width 1006 height 286
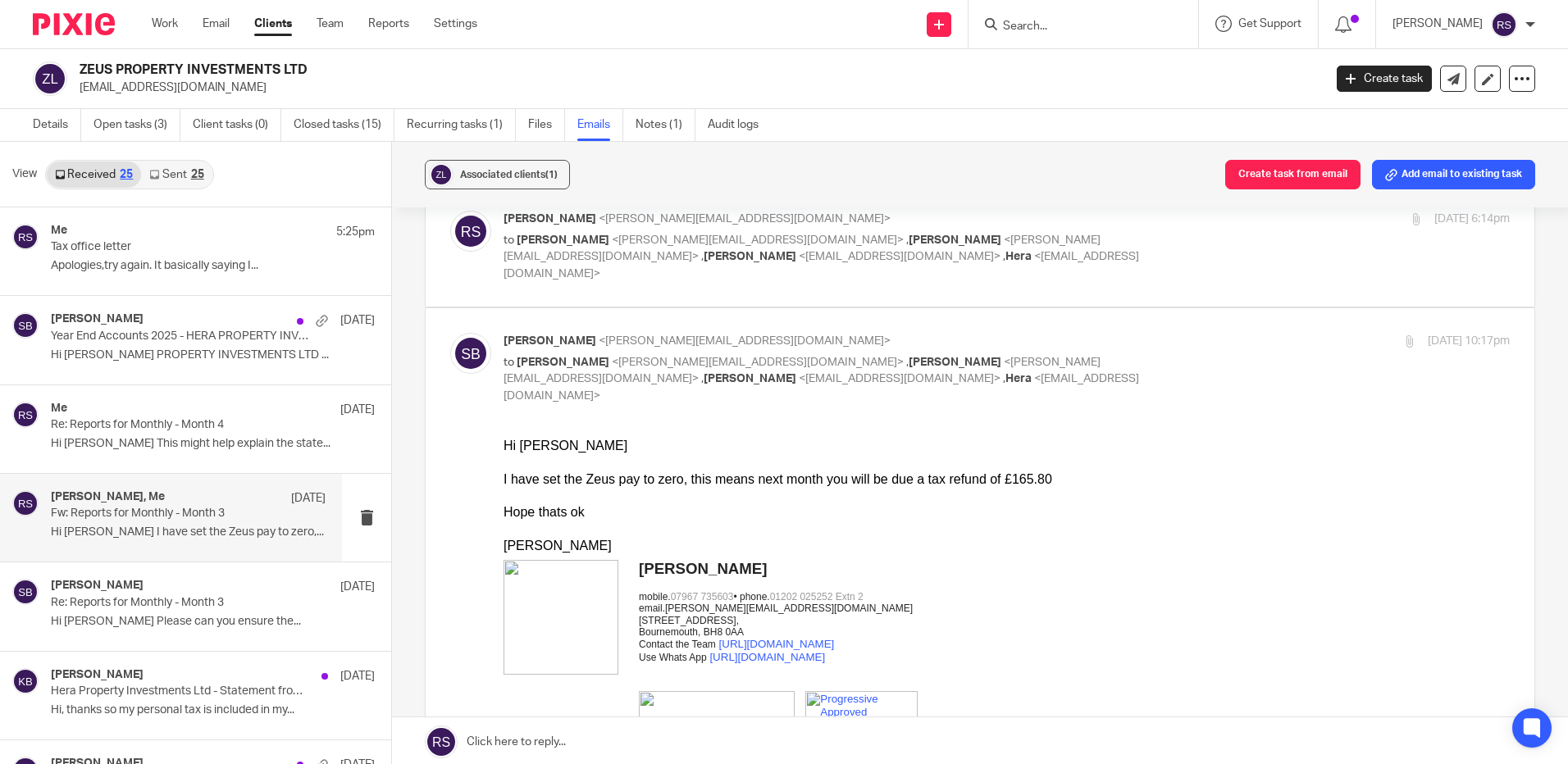
scroll to position [82, 0]
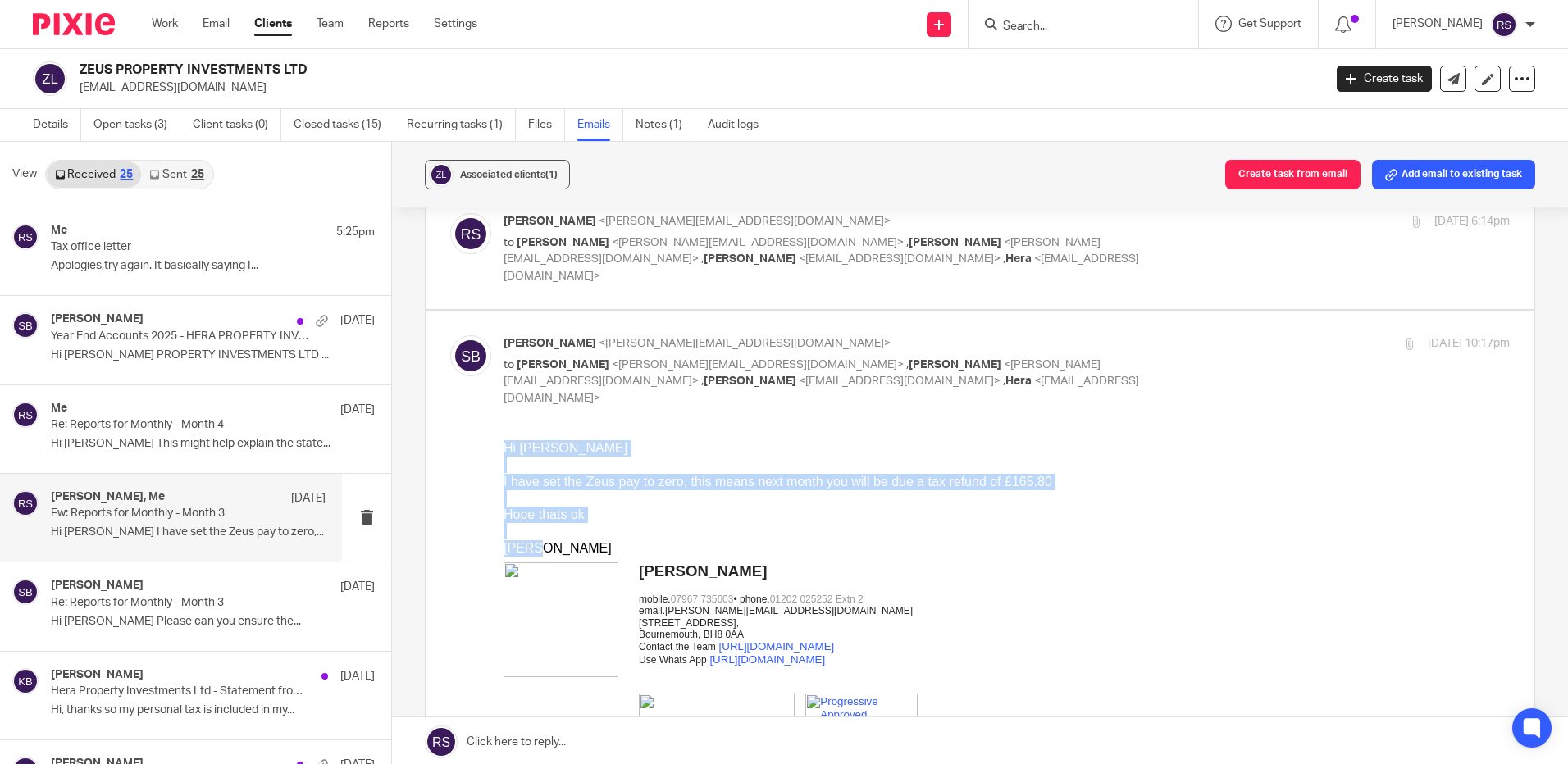
drag, startPoint x: 554, startPoint y: 543, endPoint x: 984, endPoint y: 856, distance: 531.9
click html "Hi [PERSON_NAME] I have set the Zeus pay to zero, this means next month you wil…"
copy div "Hi [PERSON_NAME] I have set the Zeus pay to zero, this means next month you wil…"
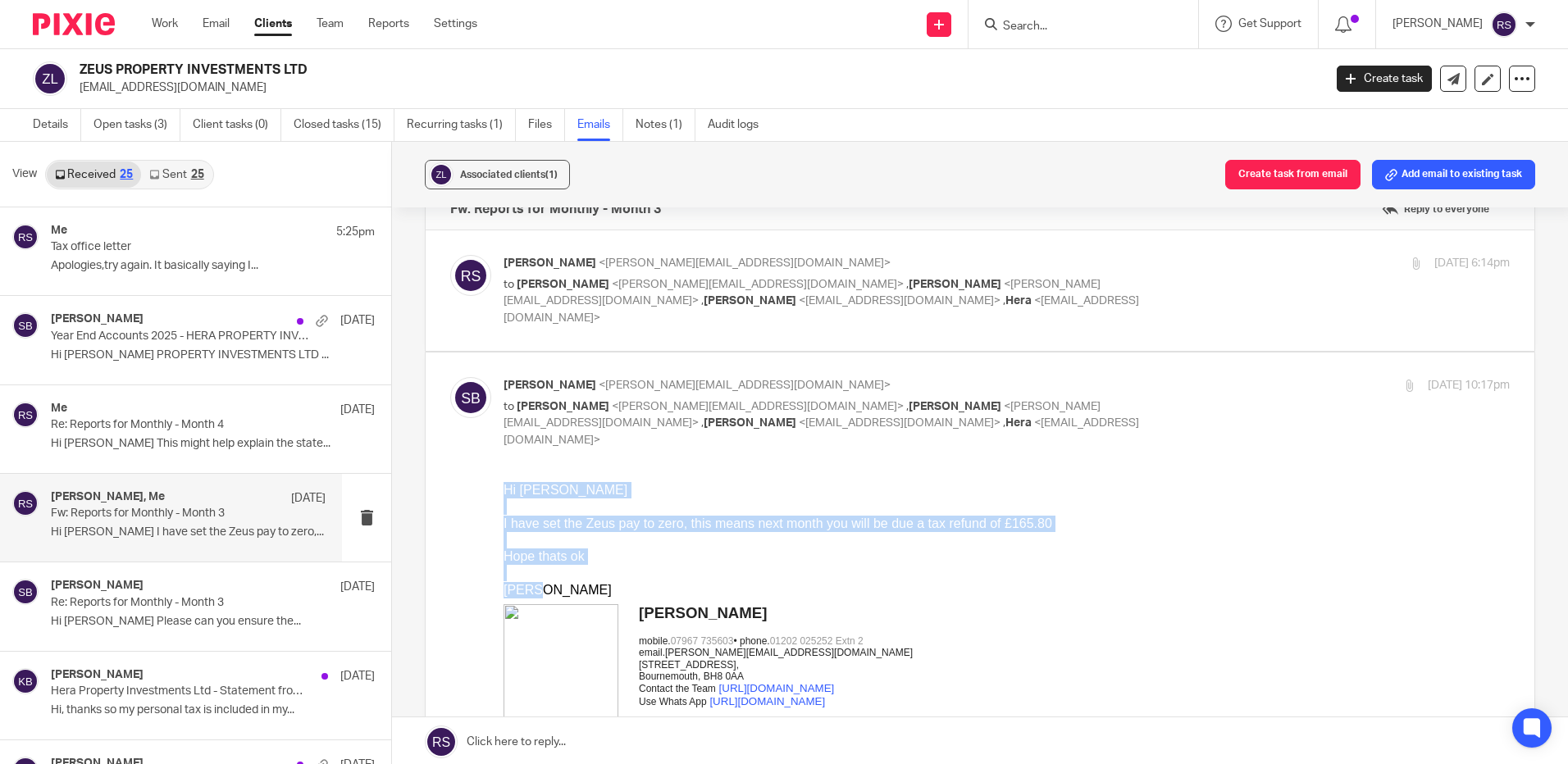
scroll to position [0, 0]
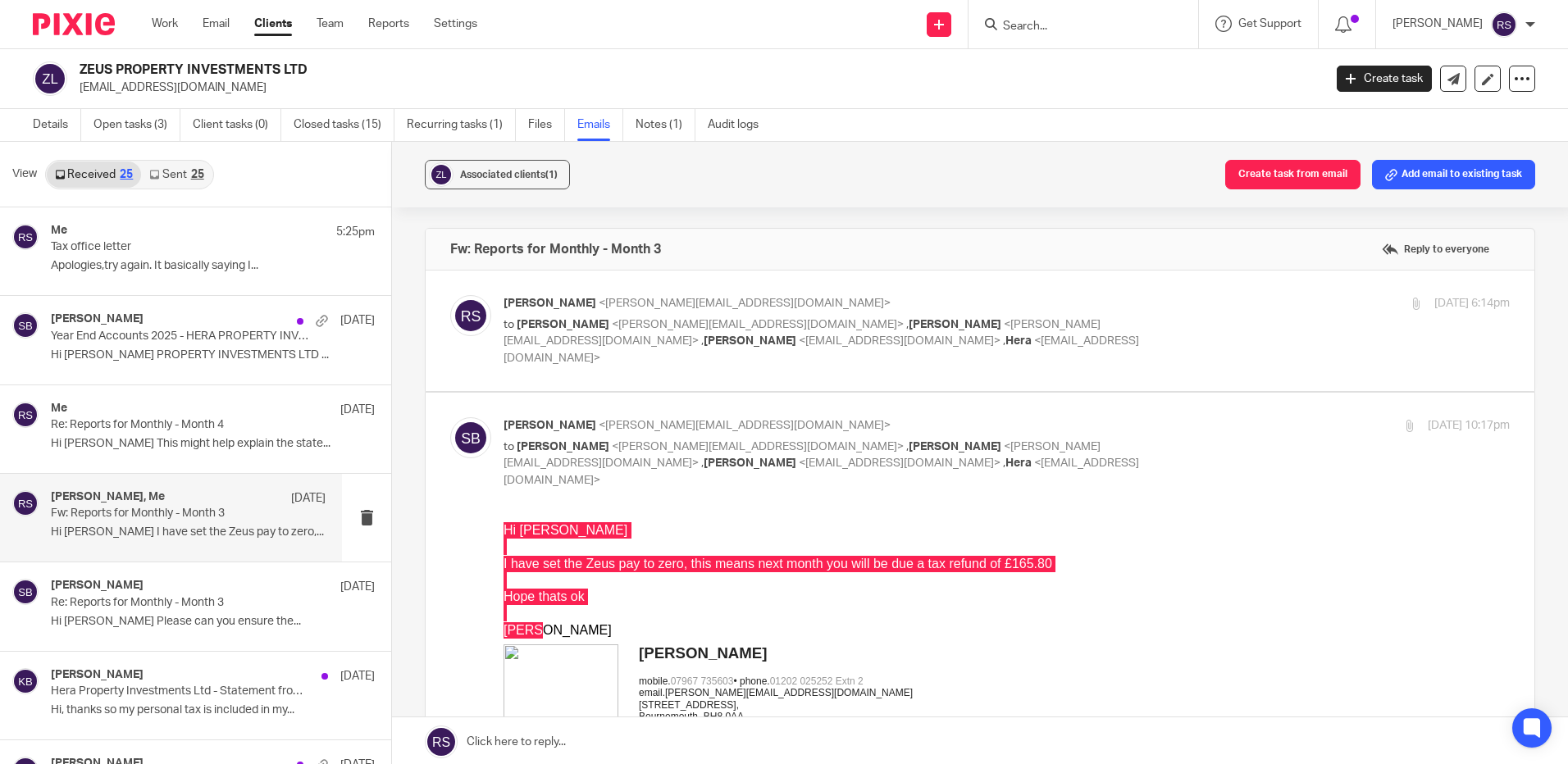
click at [919, 365] on label at bounding box center [979, 330] width 1109 height 120
click at [450, 295] on input "checkbox" at bounding box center [449, 294] width 1 height 1
checkbox input "true"
